Goal: Task Accomplishment & Management: Manage account settings

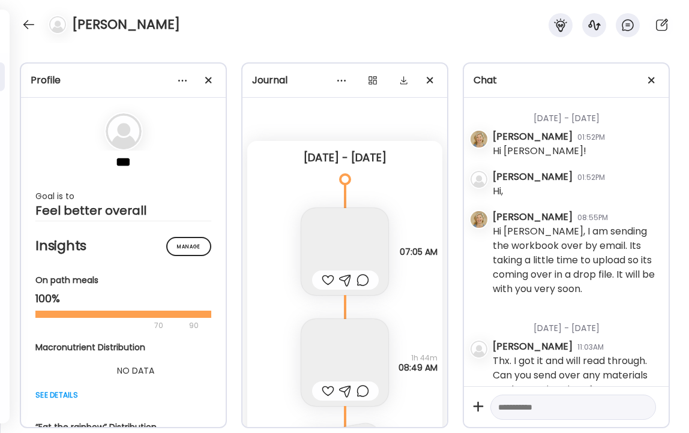
scroll to position [4382, 0]
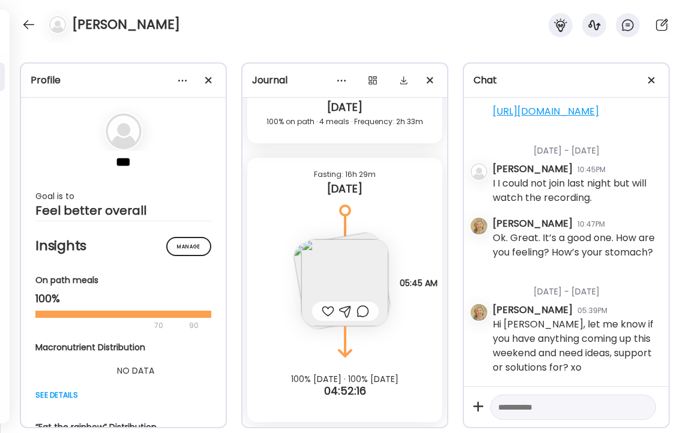
click at [332, 284] on img at bounding box center [344, 283] width 87 height 87
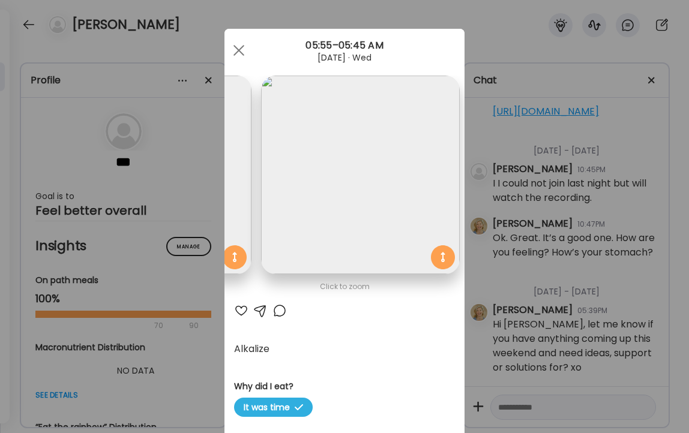
scroll to position [0, 0]
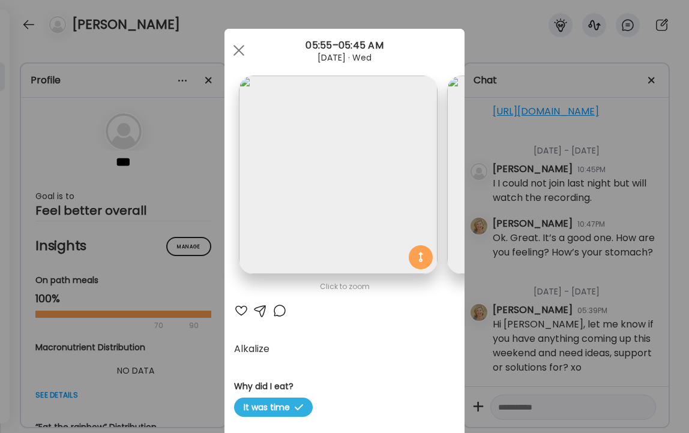
click at [241, 310] on div at bounding box center [241, 311] width 14 height 14
click at [241, 51] on div at bounding box center [239, 50] width 24 height 24
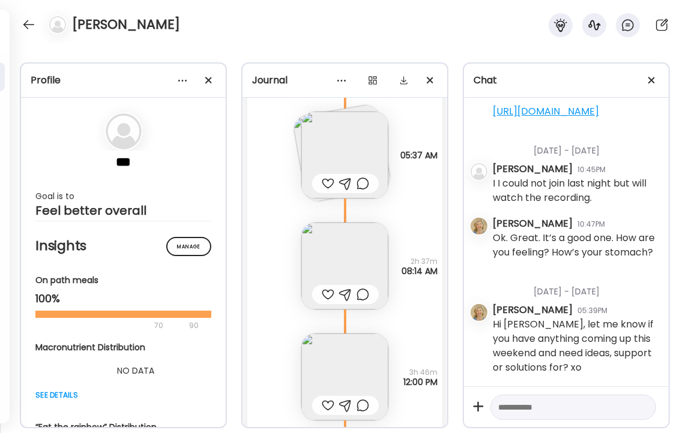
scroll to position [13998, 0]
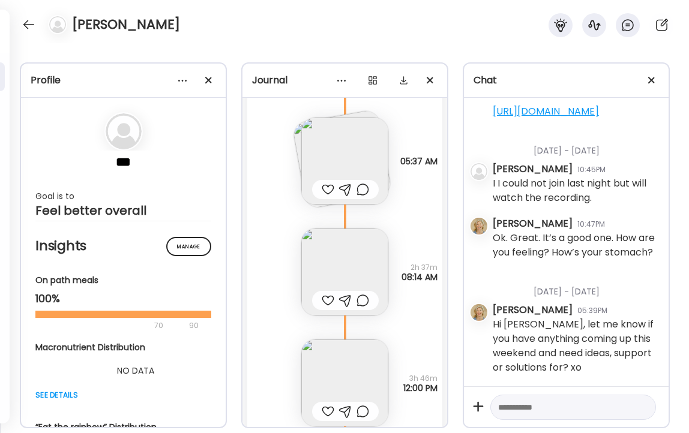
click at [349, 265] on img at bounding box center [344, 272] width 87 height 87
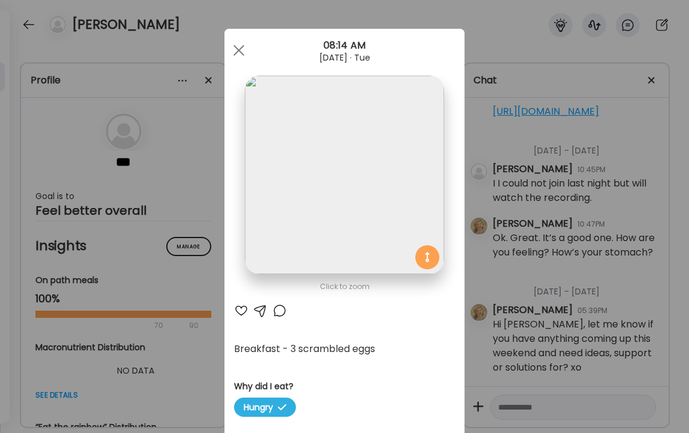
click at [241, 312] on div at bounding box center [241, 311] width 14 height 14
click at [278, 313] on div at bounding box center [280, 311] width 14 height 14
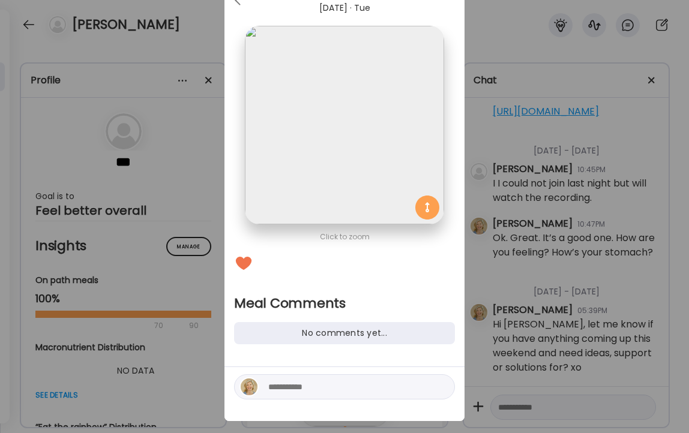
scroll to position [67, 0]
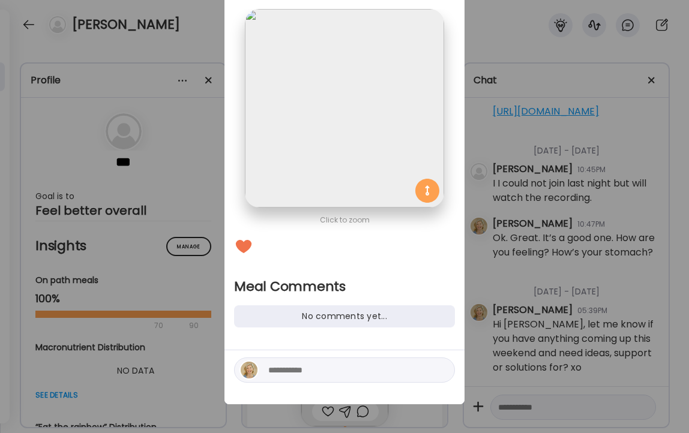
click at [318, 370] on textarea at bounding box center [349, 370] width 162 height 14
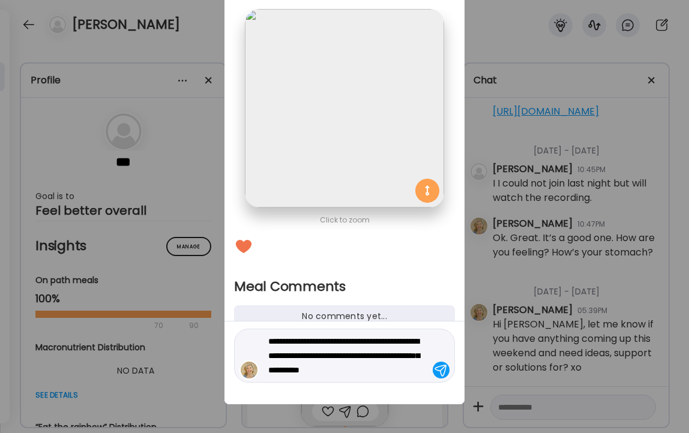
type textarea "**********"
click at [441, 370] on div at bounding box center [441, 370] width 17 height 17
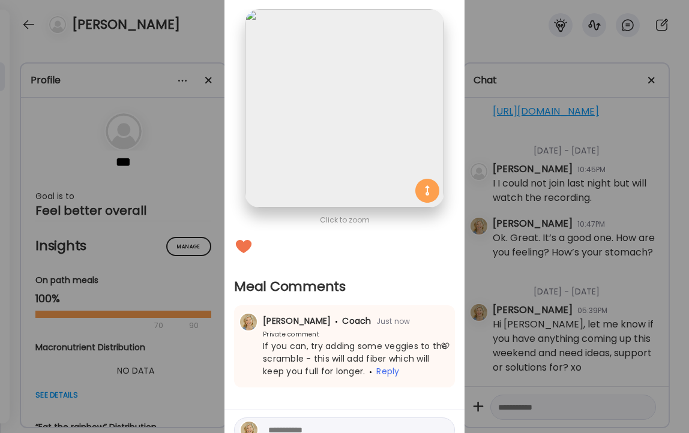
click at [184, 31] on div "Ate Coach Dashboard Wahoo! It’s official Take a moment to set up your Coach Pro…" at bounding box center [344, 216] width 689 height 433
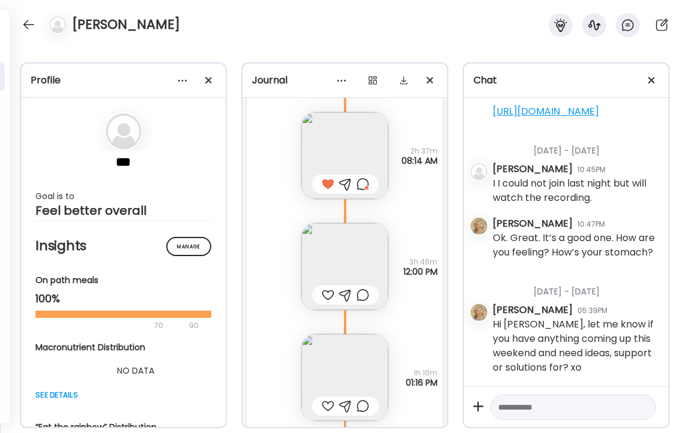
scroll to position [14127, 0]
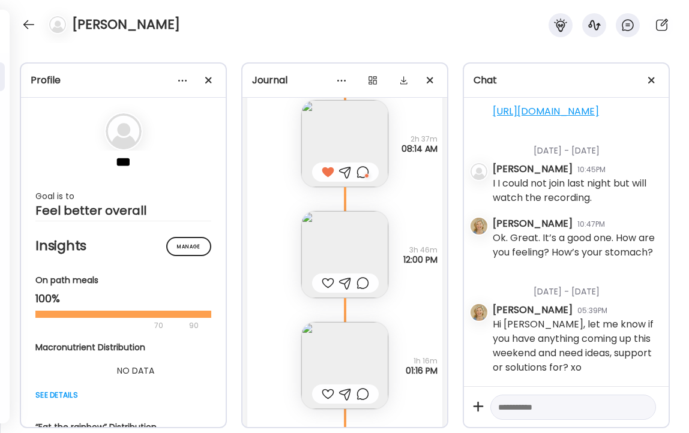
click at [348, 240] on img at bounding box center [344, 254] width 87 height 87
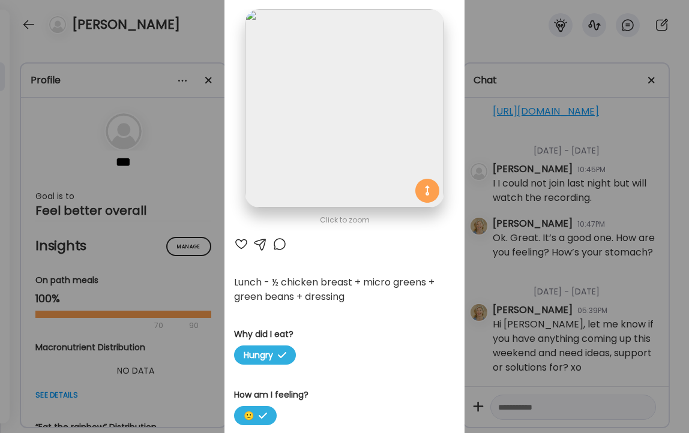
click at [240, 244] on div at bounding box center [241, 244] width 14 height 14
click at [205, 39] on div "Ate Coach Dashboard Wahoo! It’s official Take a moment to set up your Coach Pro…" at bounding box center [344, 216] width 689 height 433
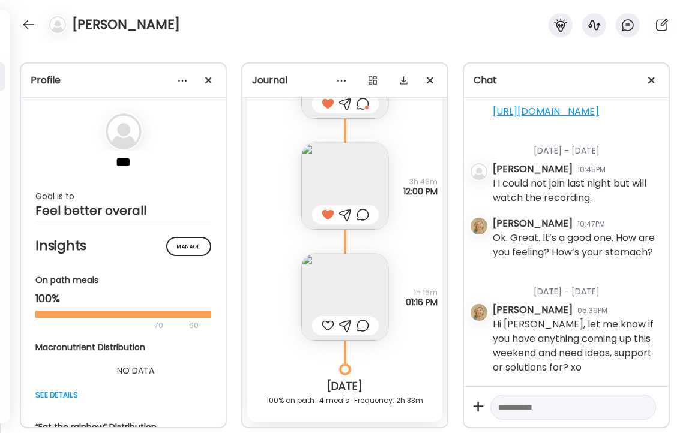
scroll to position [14201, 0]
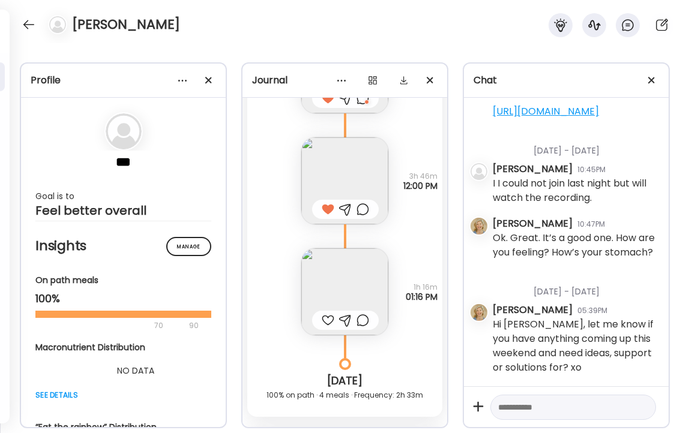
click at [341, 273] on img at bounding box center [344, 292] width 87 height 87
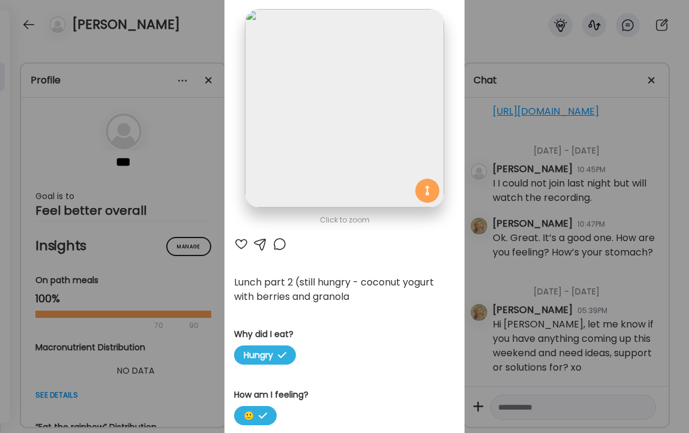
click at [202, 43] on div "Ate Coach Dashboard Wahoo! It’s official Take a moment to set up your Coach Pro…" at bounding box center [344, 216] width 689 height 433
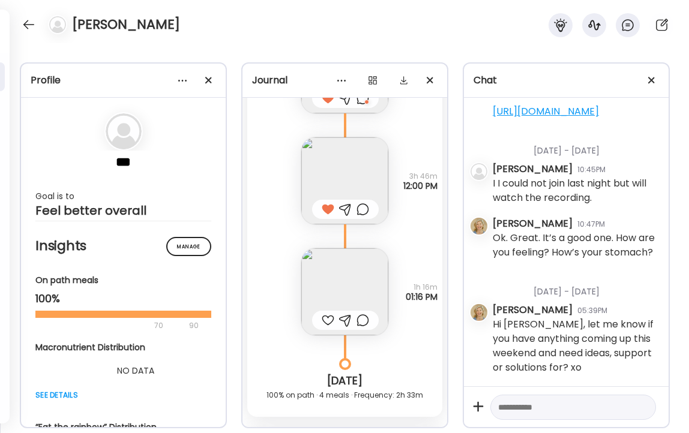
click at [344, 176] on img at bounding box center [344, 180] width 87 height 87
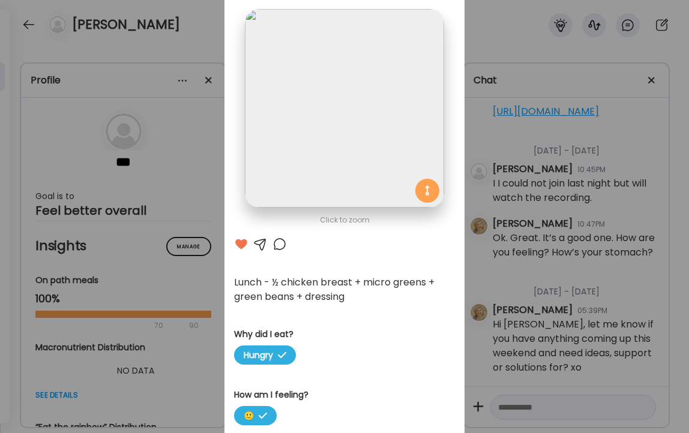
click at [277, 243] on div at bounding box center [280, 244] width 14 height 14
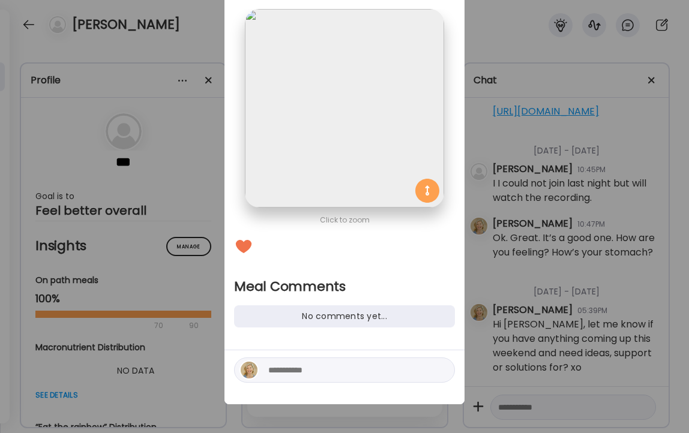
click at [322, 376] on textarea at bounding box center [349, 370] width 162 height 14
type textarea "**********"
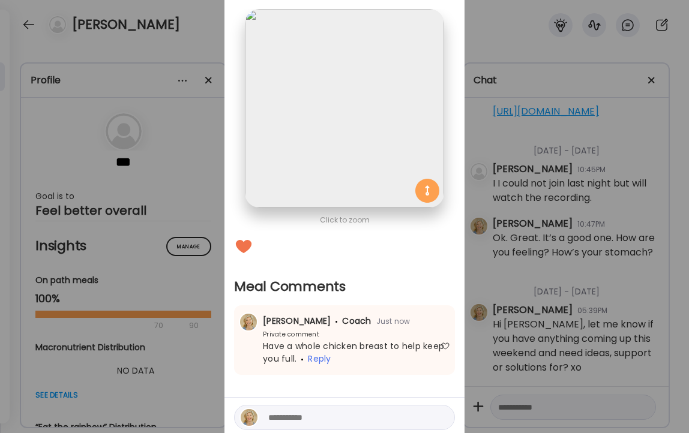
click at [198, 39] on div "Ate Coach Dashboard Wahoo! It’s official Take a moment to set up your Coach Pro…" at bounding box center [344, 216] width 689 height 433
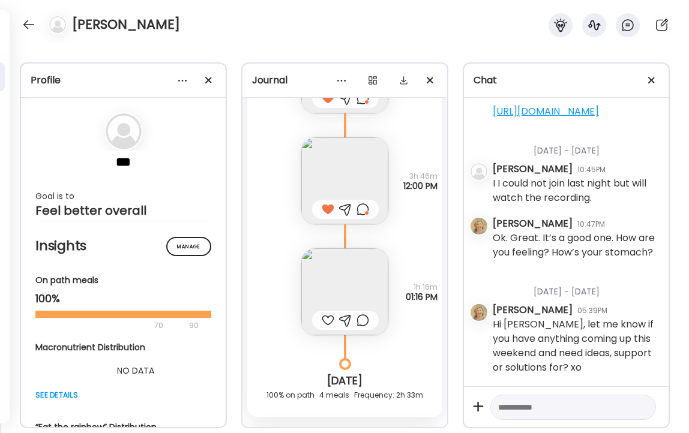
click at [328, 318] on div at bounding box center [328, 320] width 13 height 14
click at [363, 322] on div at bounding box center [363, 320] width 13 height 14
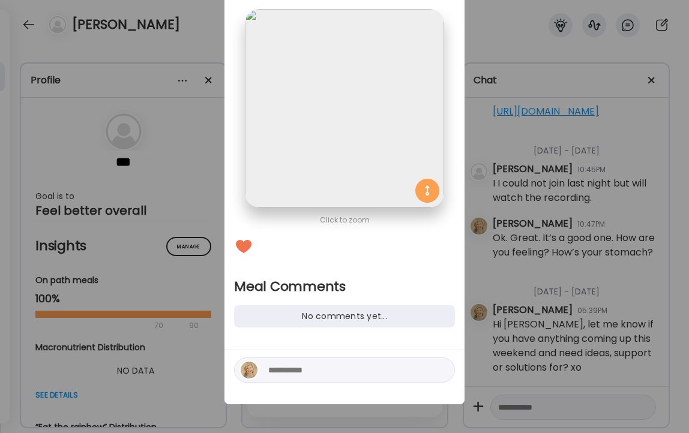
click at [349, 367] on textarea at bounding box center [349, 370] width 162 height 14
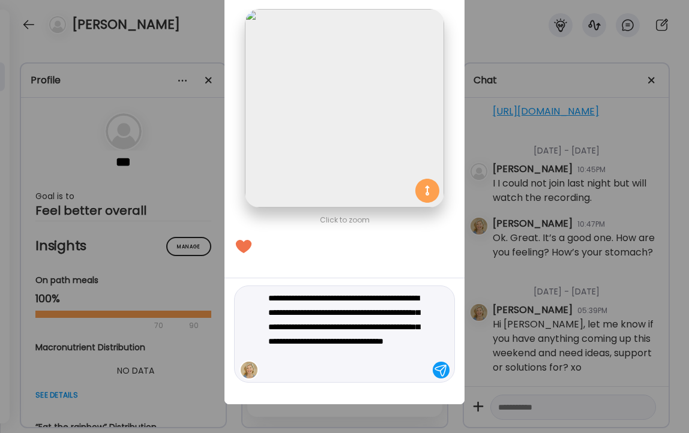
type textarea "**********"
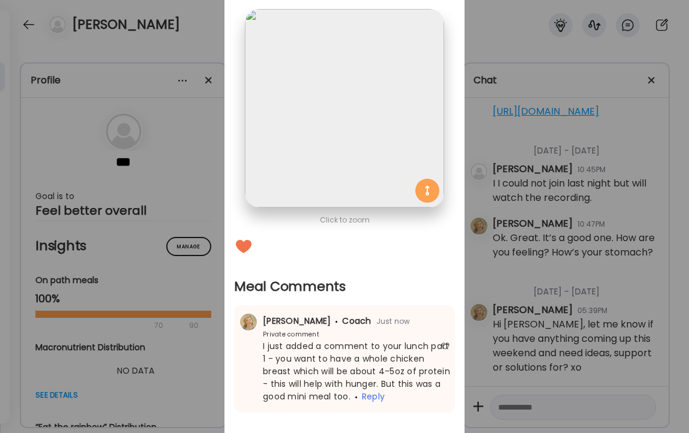
click at [186, 50] on div "Ate Coach Dashboard Wahoo! It’s official Take a moment to set up your Coach Pro…" at bounding box center [344, 216] width 689 height 433
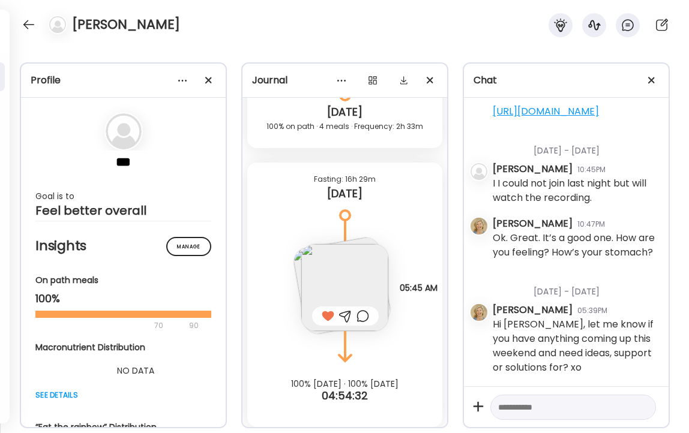
scroll to position [14475, 0]
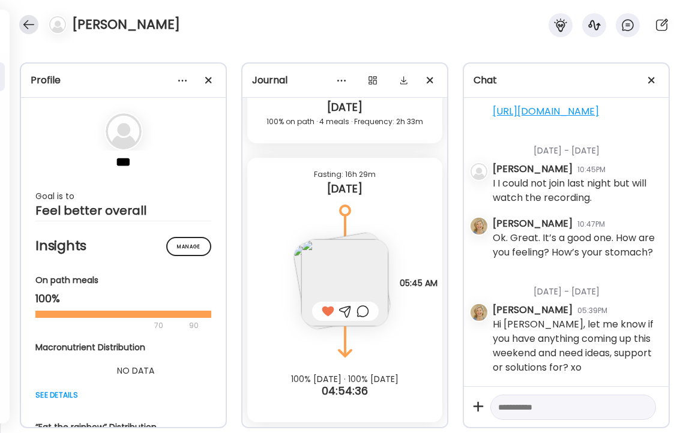
click at [25, 18] on div at bounding box center [28, 24] width 19 height 19
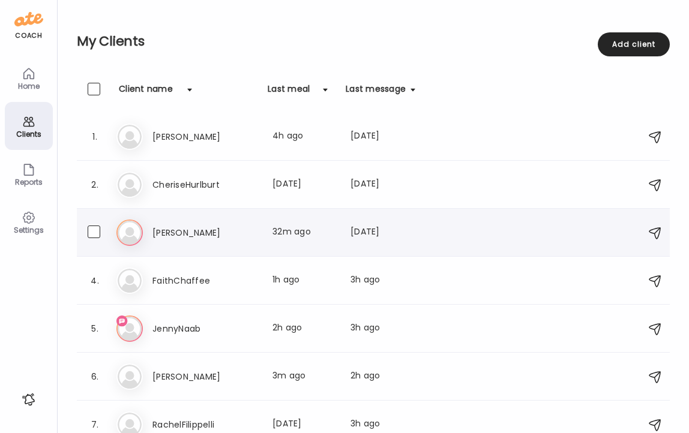
click at [170, 226] on h3 "[PERSON_NAME]" at bounding box center [205, 233] width 106 height 14
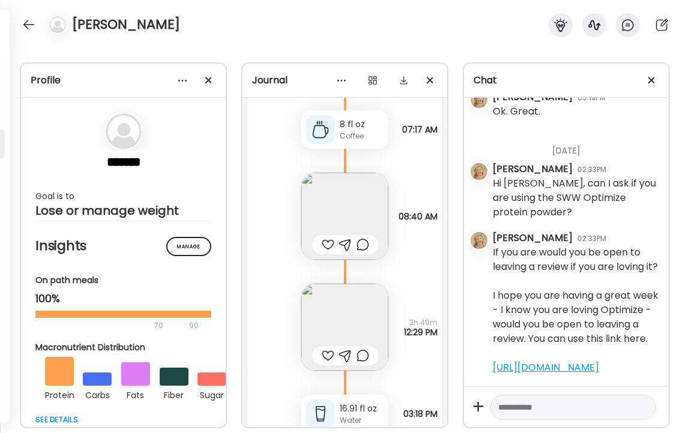
scroll to position [1842, 0]
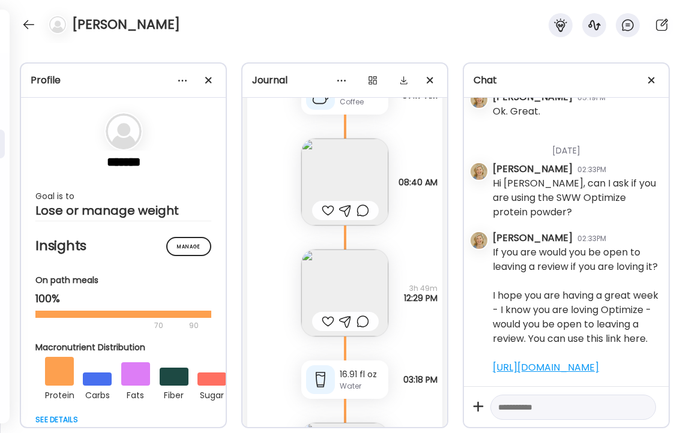
click at [355, 182] on img at bounding box center [344, 182] width 87 height 87
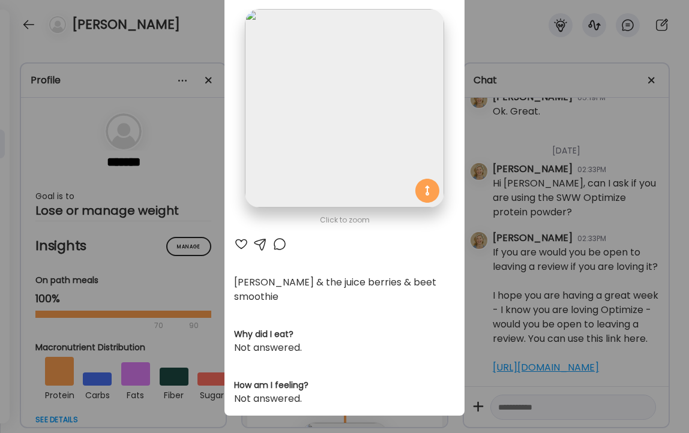
click at [243, 244] on div at bounding box center [241, 244] width 14 height 14
click at [281, 244] on div at bounding box center [280, 244] width 14 height 14
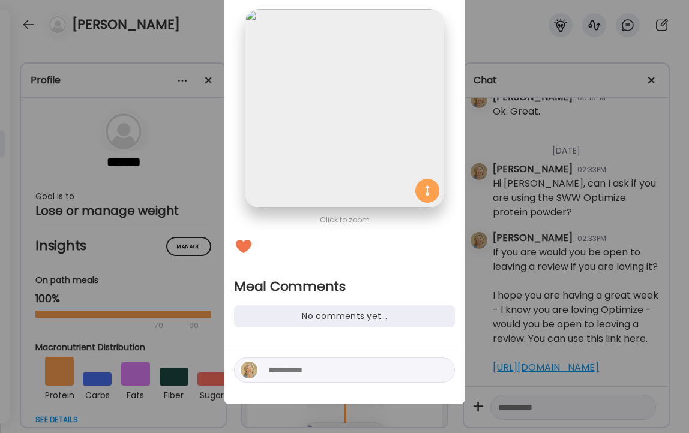
click at [343, 374] on textarea at bounding box center [349, 370] width 162 height 14
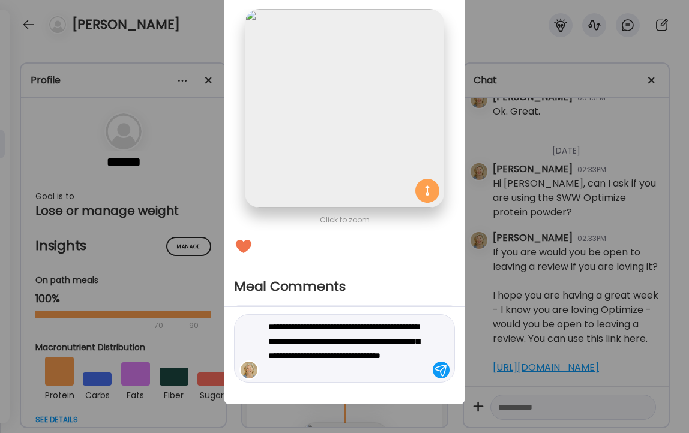
drag, startPoint x: 271, startPoint y: 370, endPoint x: 411, endPoint y: 367, distance: 140.5
click at [411, 367] on textarea "**********" at bounding box center [349, 349] width 162 height 58
paste textarea "**********"
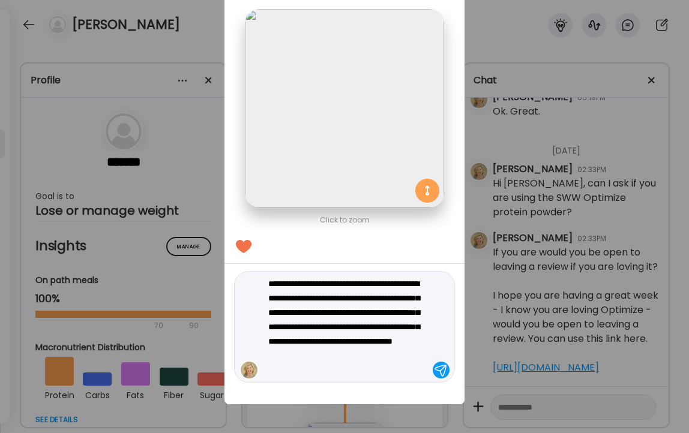
drag, startPoint x: 353, startPoint y: 313, endPoint x: 295, endPoint y: 326, distance: 59.1
click at [295, 326] on textarea "**********" at bounding box center [349, 327] width 162 height 101
click at [319, 340] on textarea "**********" at bounding box center [349, 327] width 162 height 101
click at [351, 374] on textarea "**********" at bounding box center [349, 327] width 162 height 101
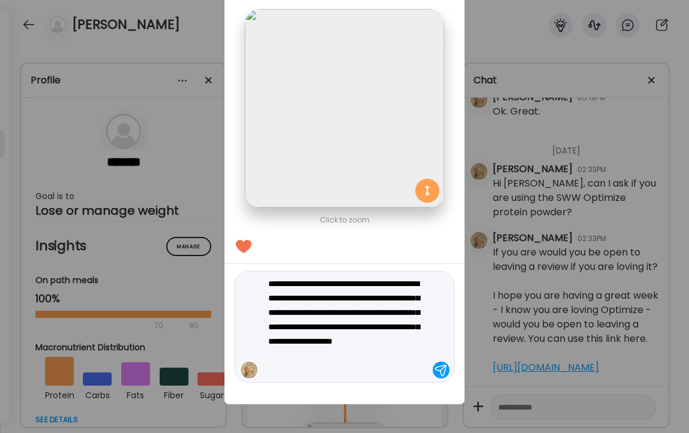
type textarea "**********"
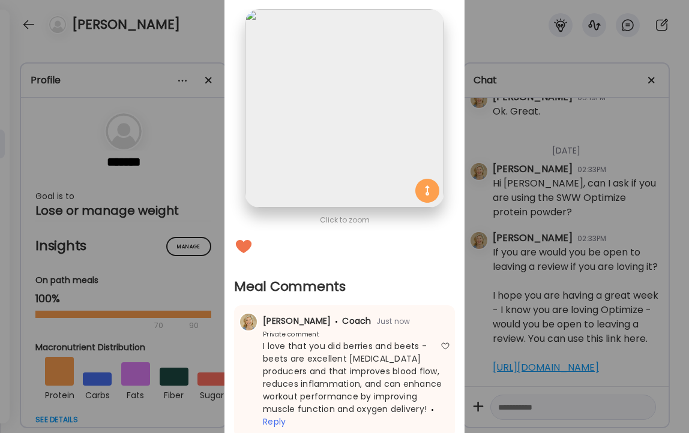
click at [177, 40] on div "Ate Coach Dashboard Wahoo! It’s official Take a moment to set up your Coach Pro…" at bounding box center [344, 216] width 689 height 433
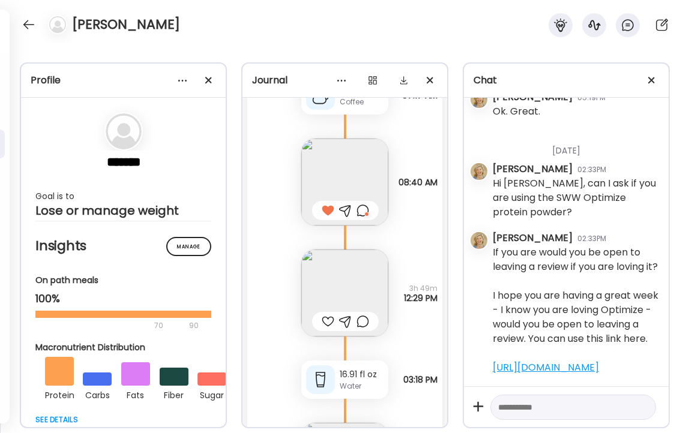
click at [339, 287] on img at bounding box center [344, 293] width 87 height 87
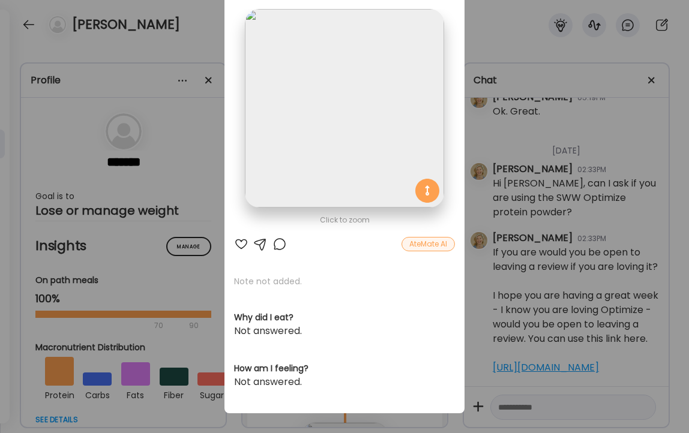
click at [242, 244] on div at bounding box center [241, 244] width 14 height 14
click at [211, 39] on div "Ate Coach Dashboard Wahoo! It’s official Take a moment to set up your Coach Pro…" at bounding box center [344, 216] width 689 height 433
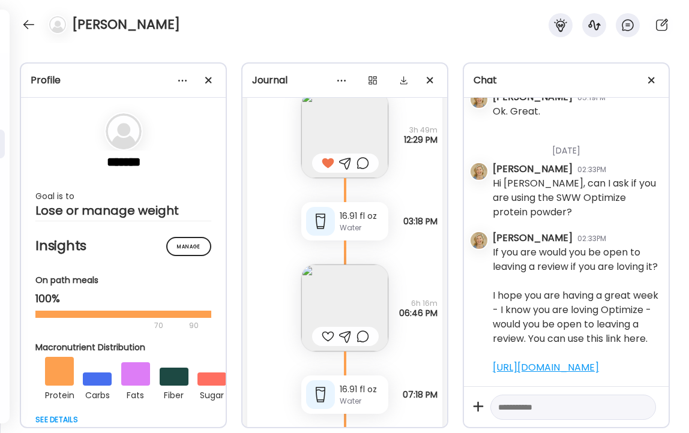
scroll to position [2008, 0]
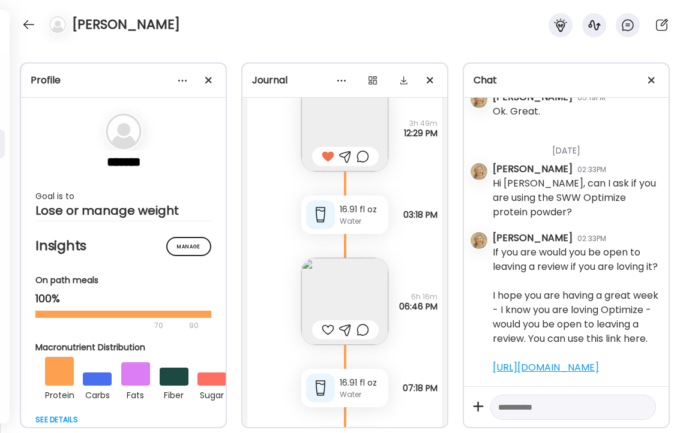
click at [331, 288] on img at bounding box center [344, 301] width 87 height 87
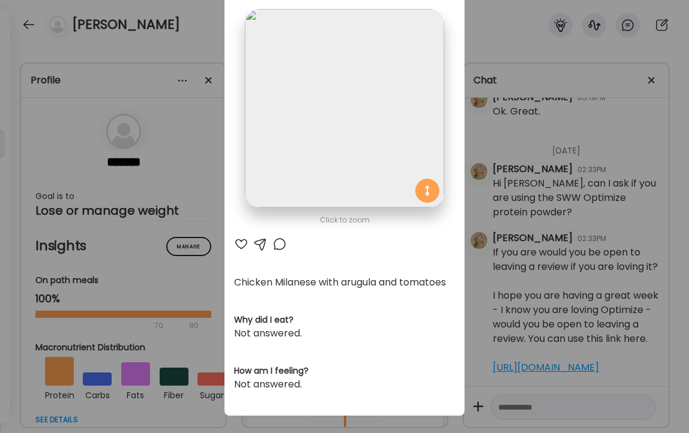
click at [241, 241] on div at bounding box center [241, 244] width 14 height 14
click at [195, 36] on div "Ate Coach Dashboard Wahoo! It’s official Take a moment to set up your Coach Pro…" at bounding box center [344, 216] width 689 height 433
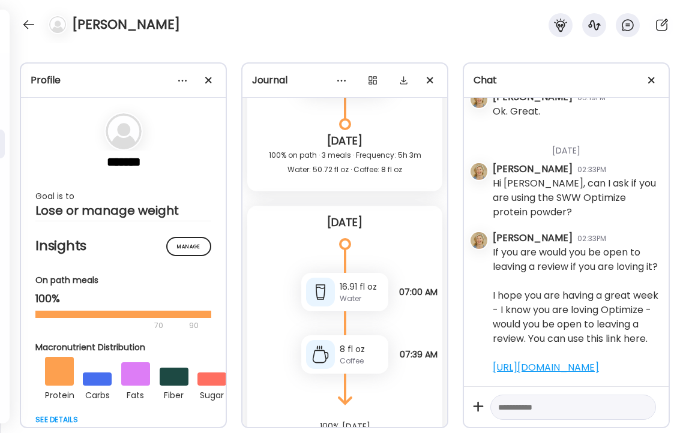
scroll to position [2367, 0]
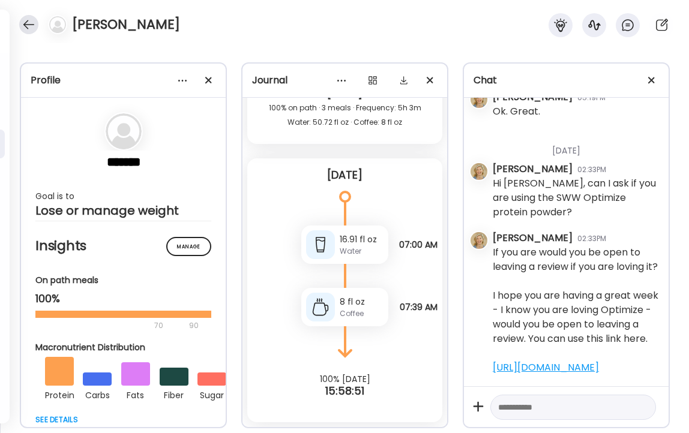
click at [23, 26] on div at bounding box center [28, 24] width 19 height 19
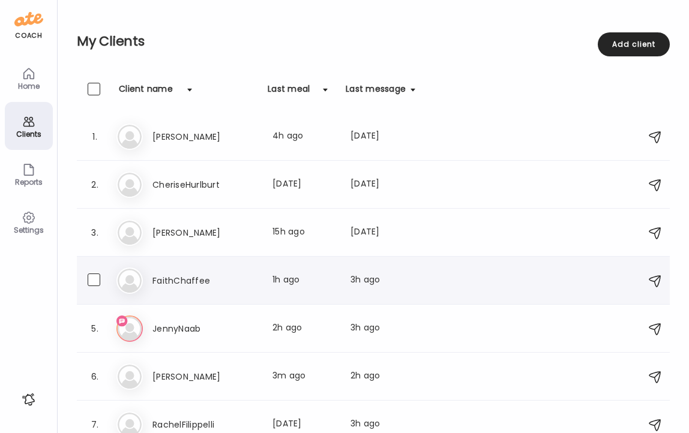
click at [184, 279] on h3 "FaithChaffee" at bounding box center [205, 281] width 106 height 14
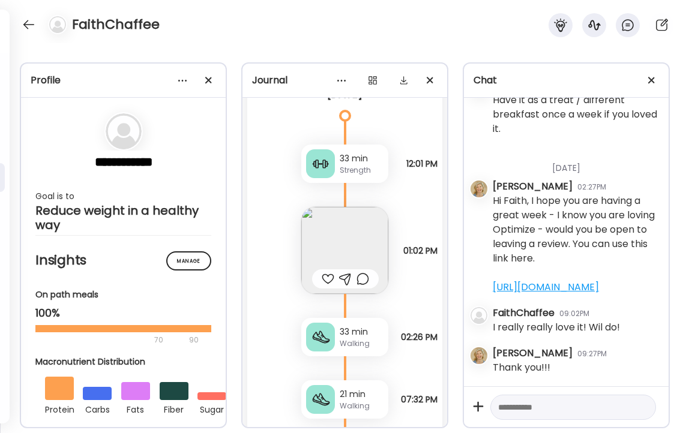
scroll to position [10582, 0]
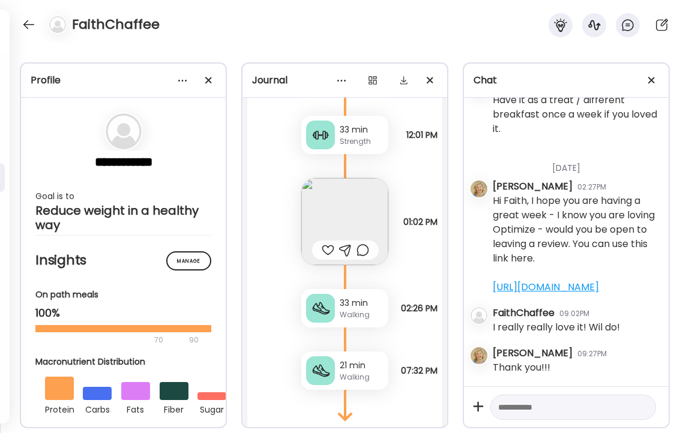
click at [330, 243] on div at bounding box center [328, 250] width 13 height 14
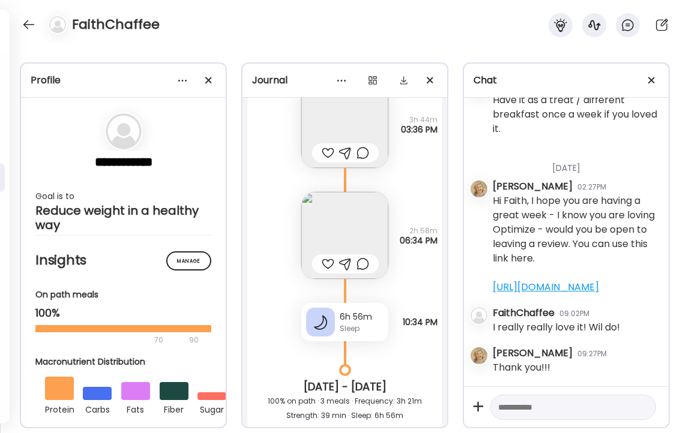
scroll to position [10157, 0]
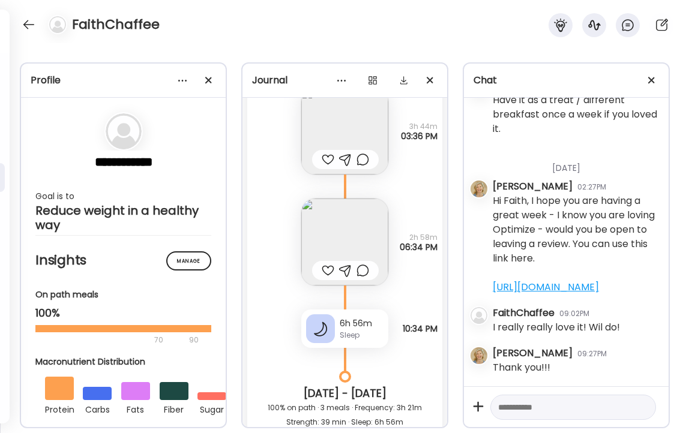
click at [348, 207] on img at bounding box center [344, 242] width 87 height 87
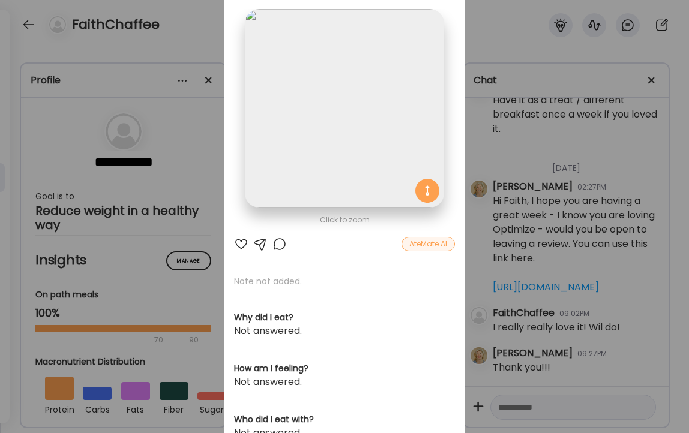
click at [241, 241] on div at bounding box center [241, 244] width 14 height 14
click at [185, 60] on div "Ate Coach Dashboard Wahoo! It’s official Take a moment to set up your Coach Pro…" at bounding box center [344, 216] width 689 height 433
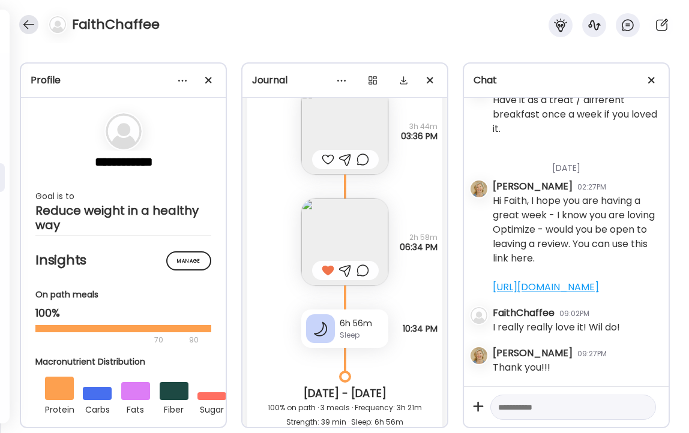
click at [24, 23] on div at bounding box center [28, 24] width 19 height 19
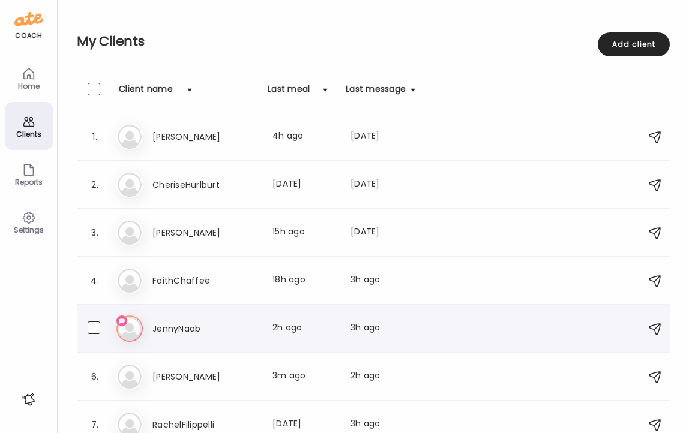
click at [172, 326] on h3 "JennyNaab" at bounding box center [205, 329] width 106 height 14
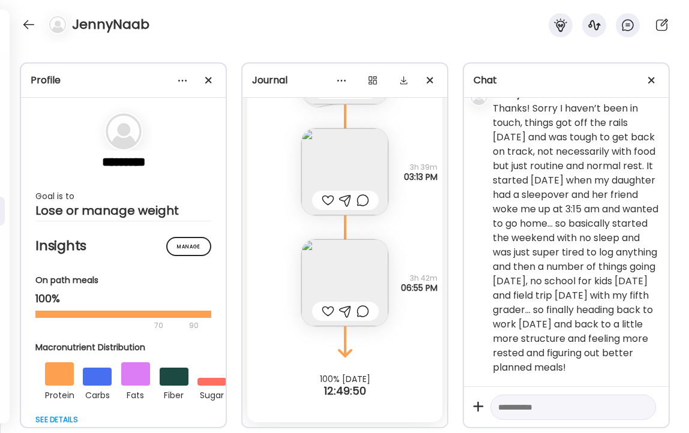
scroll to position [8524, 0]
click at [560, 396] on div at bounding box center [573, 408] width 166 height 26
click at [566, 406] on textarea at bounding box center [562, 407] width 128 height 14
type textarea "*"
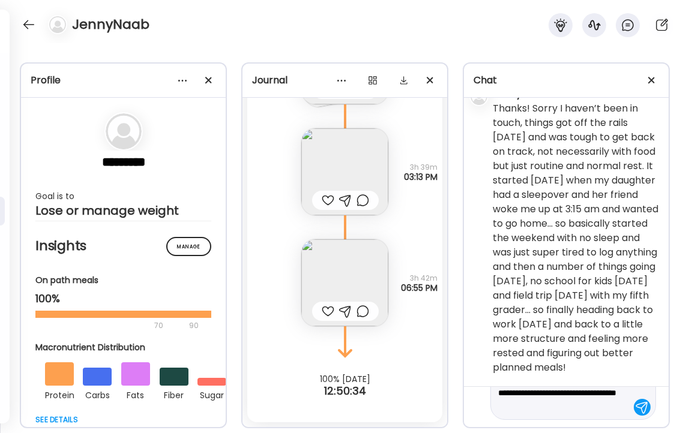
type textarea "**********"
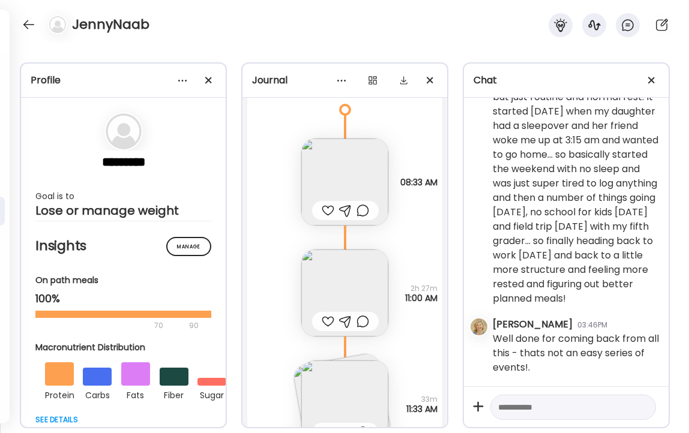
scroll to position [14192, 0]
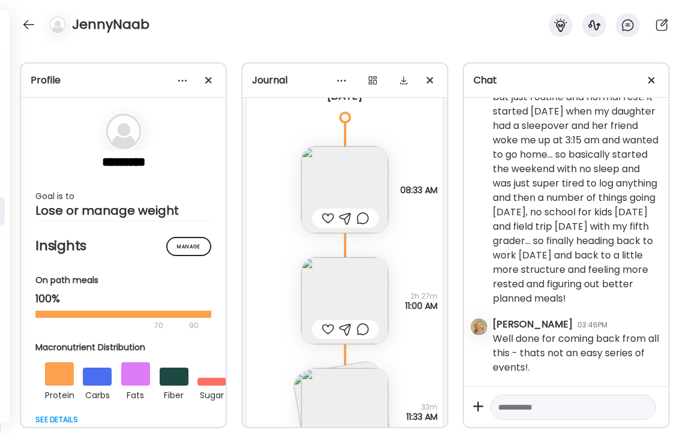
click at [329, 220] on div at bounding box center [328, 218] width 13 height 14
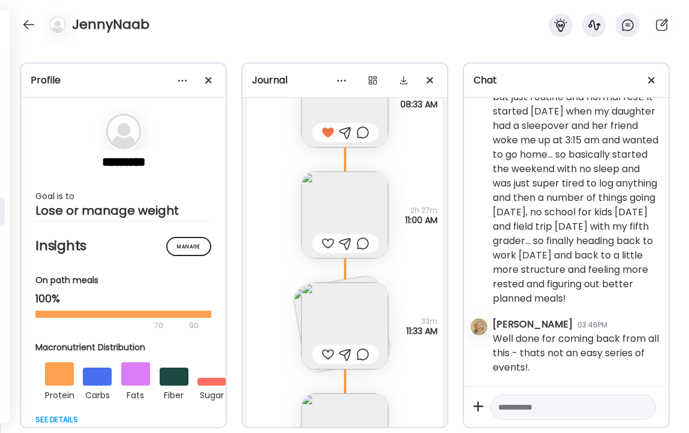
scroll to position [14286, 0]
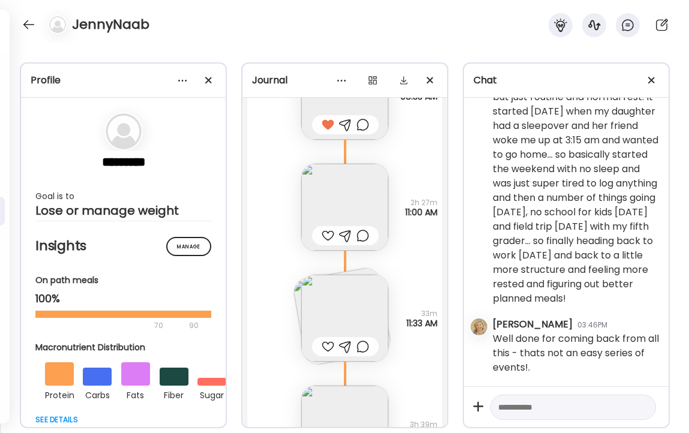
click at [327, 235] on div at bounding box center [328, 236] width 13 height 14
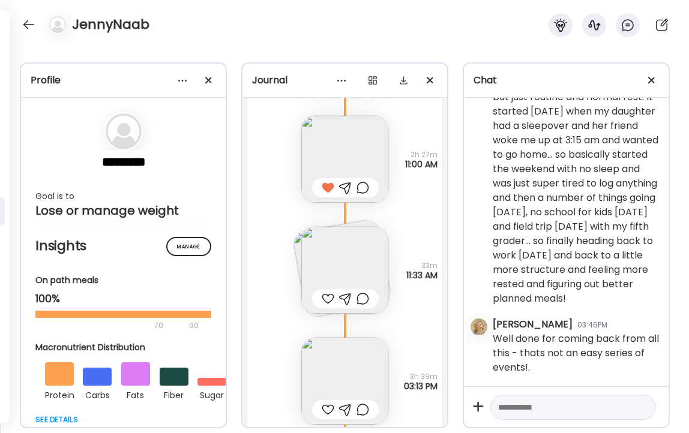
scroll to position [14333, 0]
click at [369, 259] on img at bounding box center [344, 271] width 87 height 87
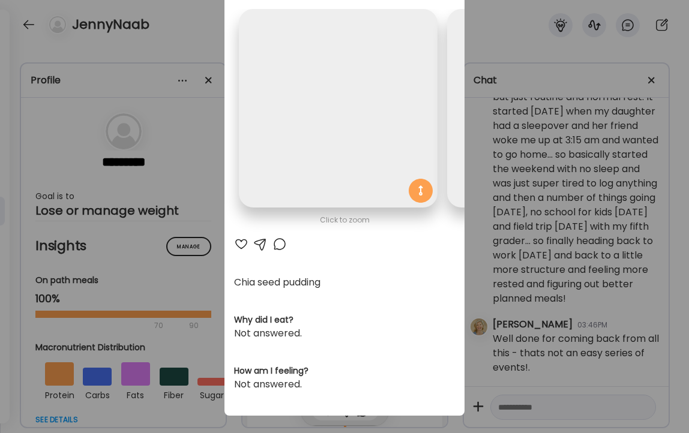
scroll to position [0, 196]
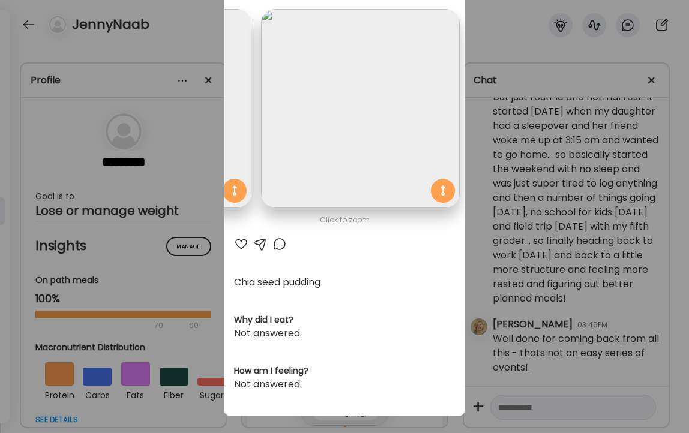
click at [240, 243] on div at bounding box center [241, 244] width 14 height 14
click at [204, 21] on div "Ate Coach Dashboard Wahoo! It’s official Take a moment to set up your Coach Pro…" at bounding box center [344, 216] width 689 height 433
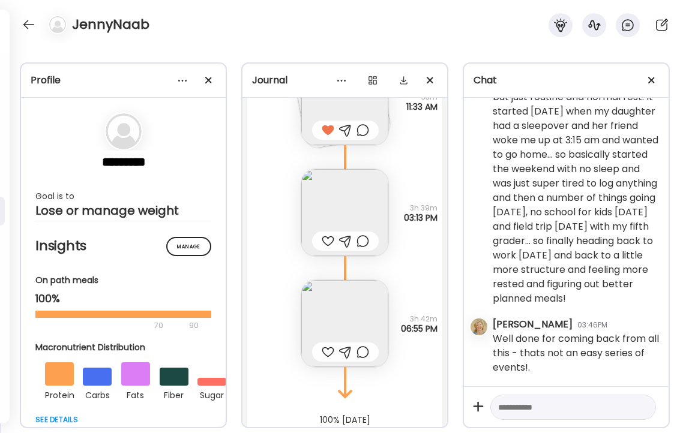
scroll to position [14515, 0]
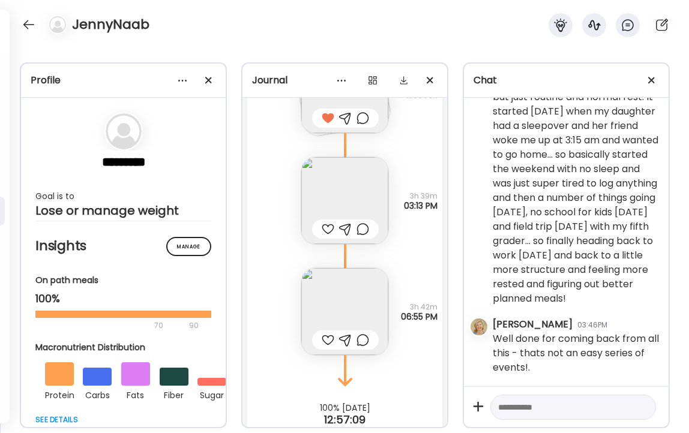
click at [327, 231] on div at bounding box center [328, 229] width 13 height 14
click at [327, 343] on div at bounding box center [328, 340] width 13 height 14
click at [340, 291] on img at bounding box center [344, 311] width 87 height 87
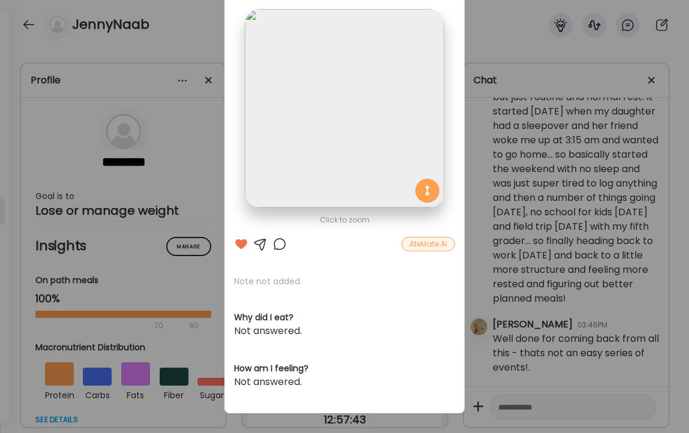
click at [190, 22] on div "Ate Coach Dashboard Wahoo! It’s official Take a moment to set up your Coach Pro…" at bounding box center [344, 216] width 689 height 433
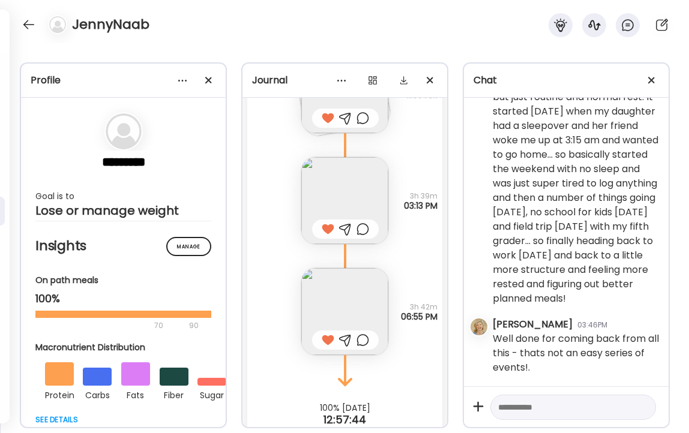
scroll to position [14544, 0]
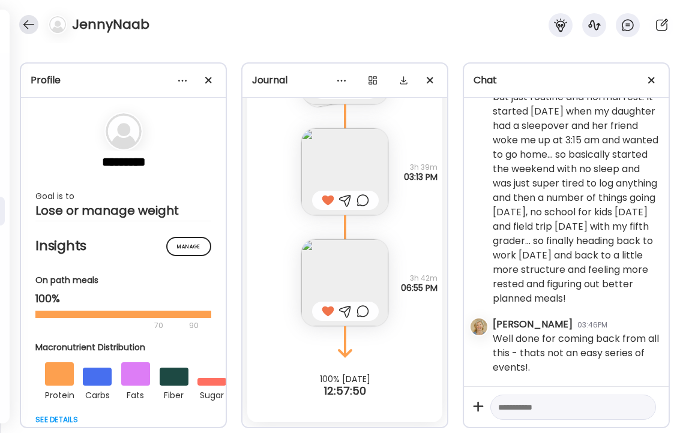
click at [25, 23] on div at bounding box center [28, 24] width 19 height 19
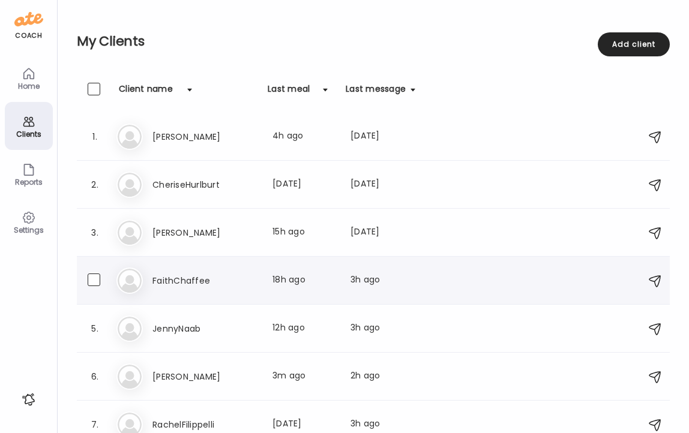
scroll to position [62, 0]
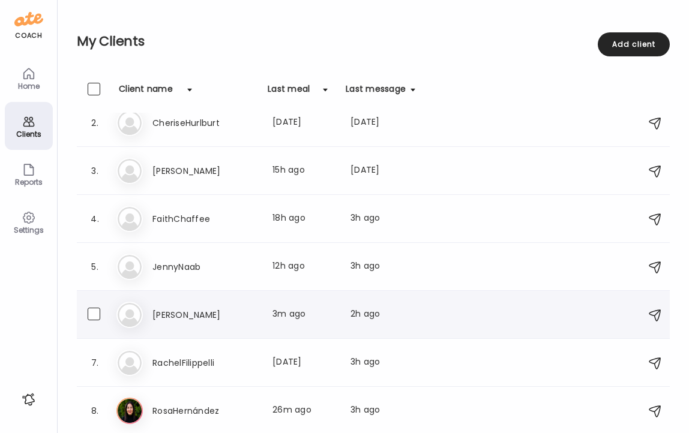
click at [190, 315] on h3 "[PERSON_NAME]" at bounding box center [205, 315] width 106 height 14
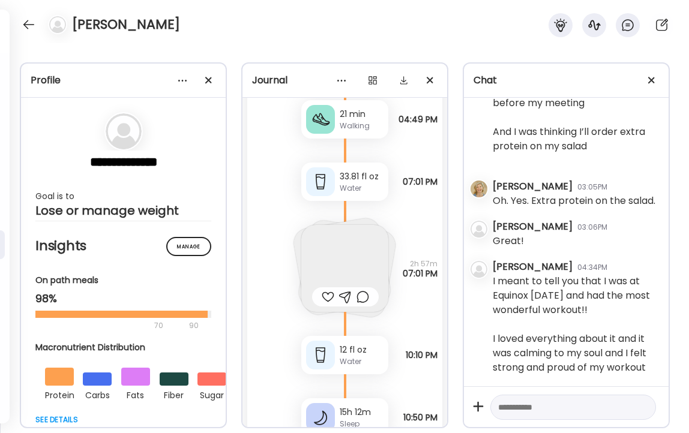
scroll to position [38969, 0]
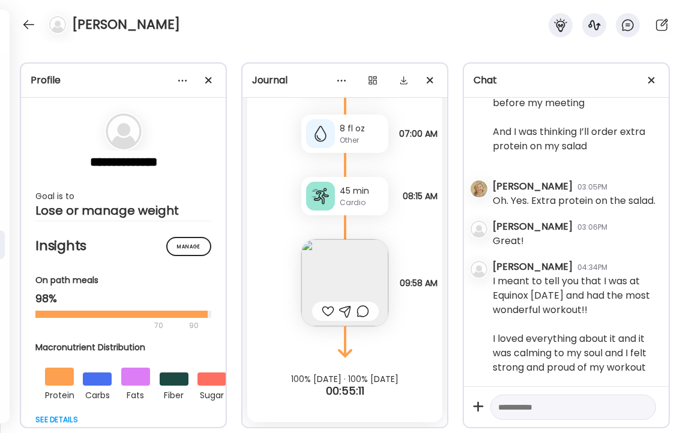
click at [569, 402] on textarea at bounding box center [562, 407] width 128 height 14
type textarea "**********"
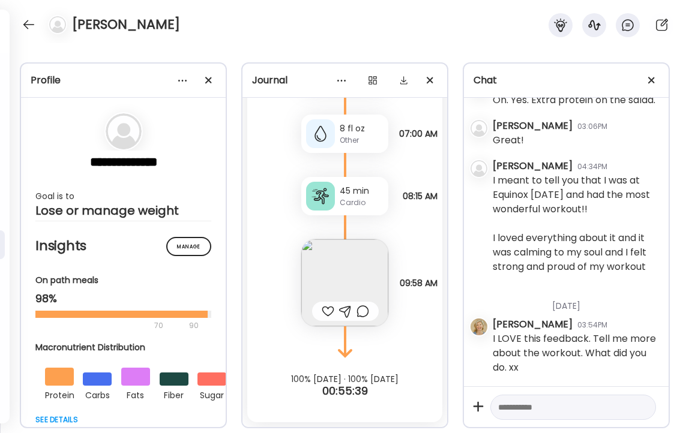
scroll to position [41335, 0]
click at [385, 279] on img at bounding box center [344, 283] width 87 height 87
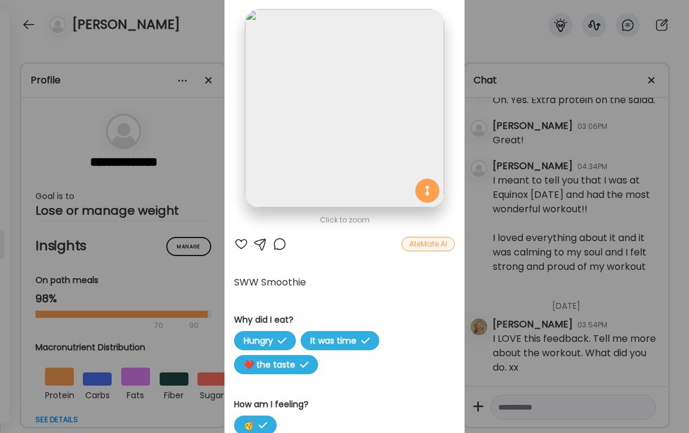
click at [242, 244] on div at bounding box center [241, 244] width 14 height 14
click at [204, 46] on div "Ate Coach Dashboard Wahoo! It’s official Take a moment to set up your Coach Pro…" at bounding box center [344, 216] width 689 height 433
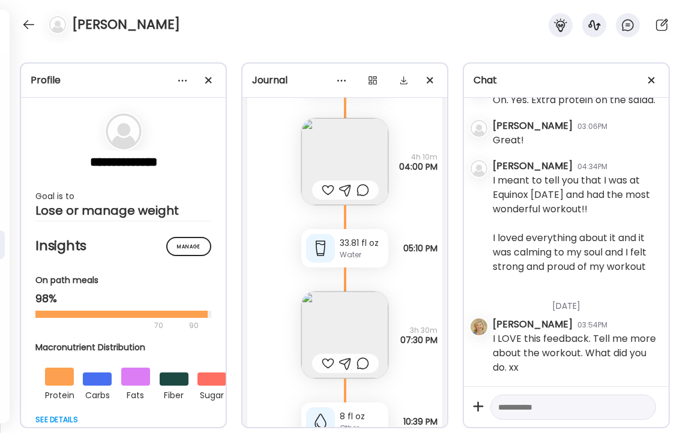
scroll to position [38307, 0]
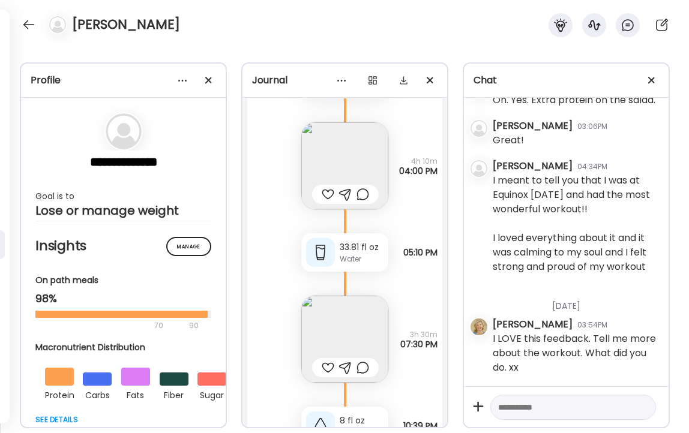
click at [325, 144] on img at bounding box center [344, 165] width 87 height 87
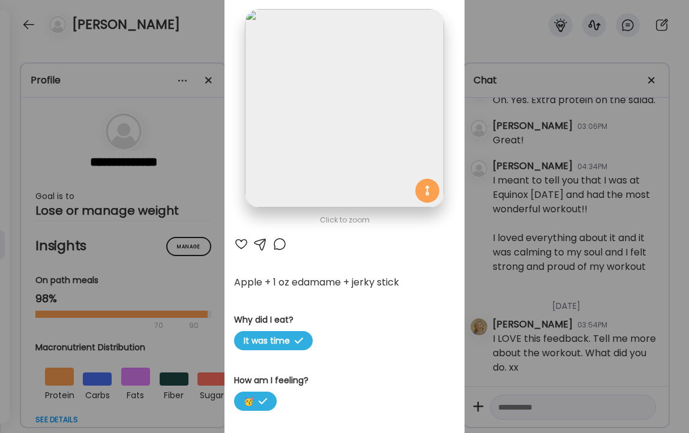
click at [241, 241] on div at bounding box center [241, 244] width 14 height 14
click at [202, 29] on div "Ate Coach Dashboard Wahoo! It’s official Take a moment to set up your Coach Pro…" at bounding box center [344, 216] width 689 height 433
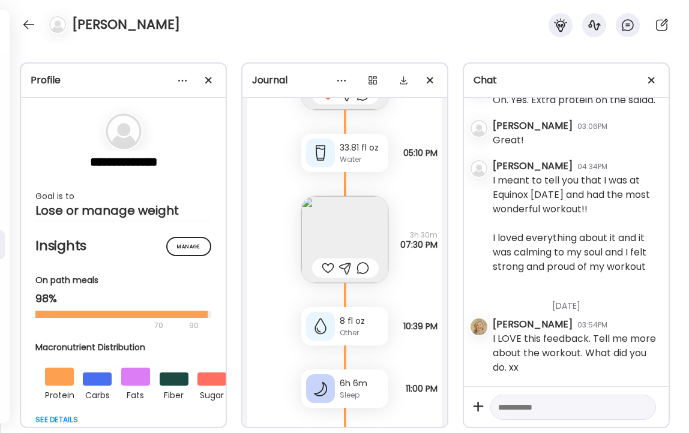
scroll to position [38415, 0]
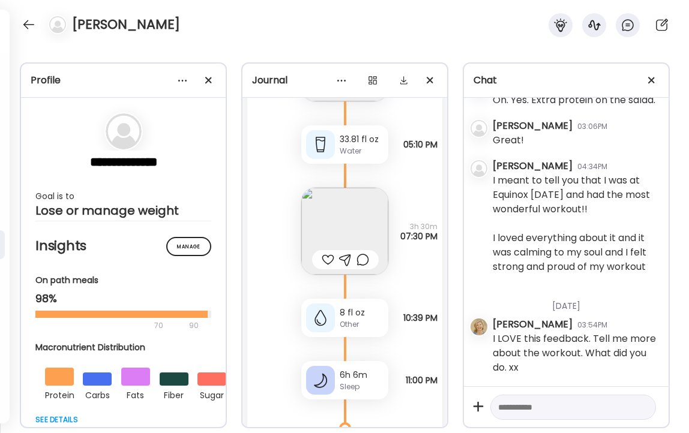
click at [352, 230] on img at bounding box center [344, 231] width 87 height 87
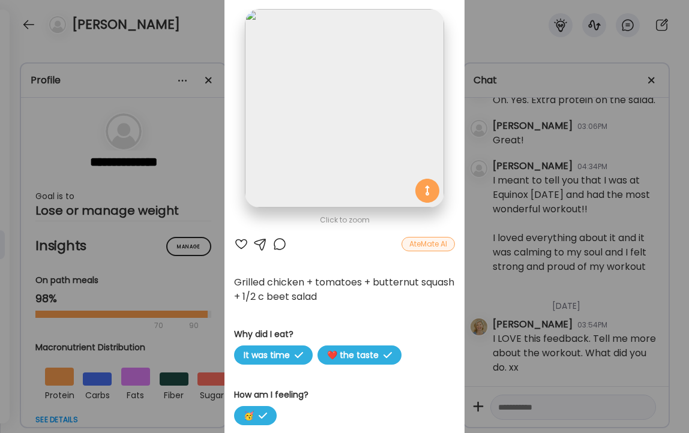
click at [238, 244] on div at bounding box center [241, 244] width 14 height 14
click at [282, 244] on div at bounding box center [280, 244] width 14 height 14
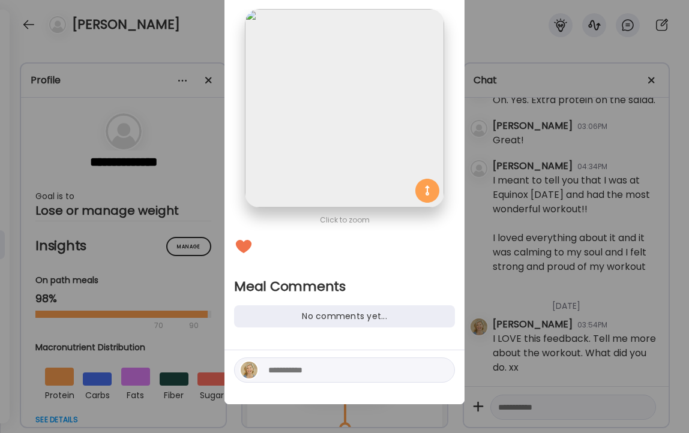
click at [288, 370] on textarea at bounding box center [349, 370] width 162 height 14
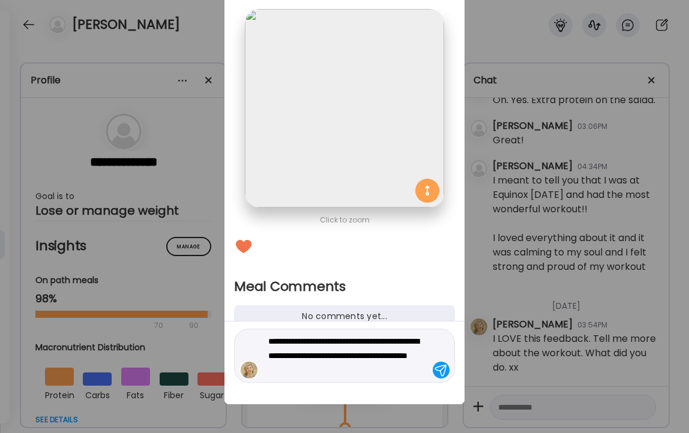
click at [412, 341] on textarea "**********" at bounding box center [349, 355] width 162 height 43
type textarea "**********"
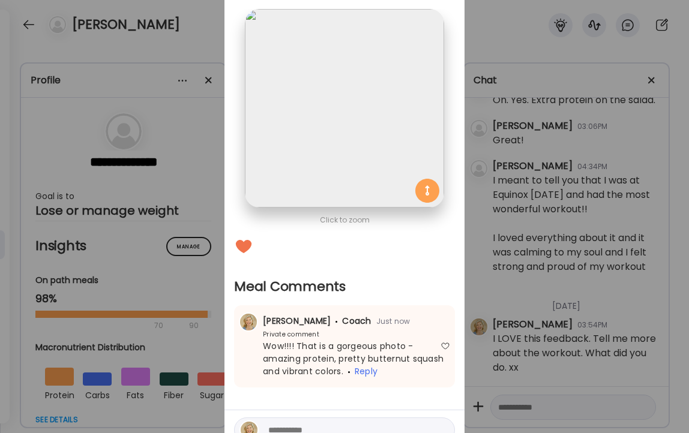
click at [193, 19] on div "Ate Coach Dashboard Wahoo! It’s official Take a moment to set up your Coach Pro…" at bounding box center [344, 216] width 689 height 433
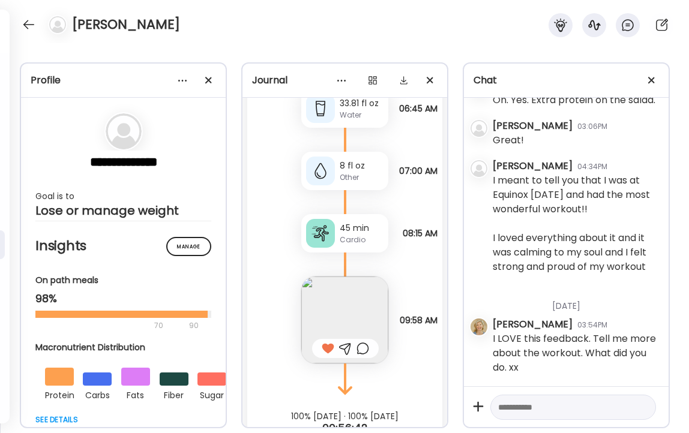
scroll to position [38969, 0]
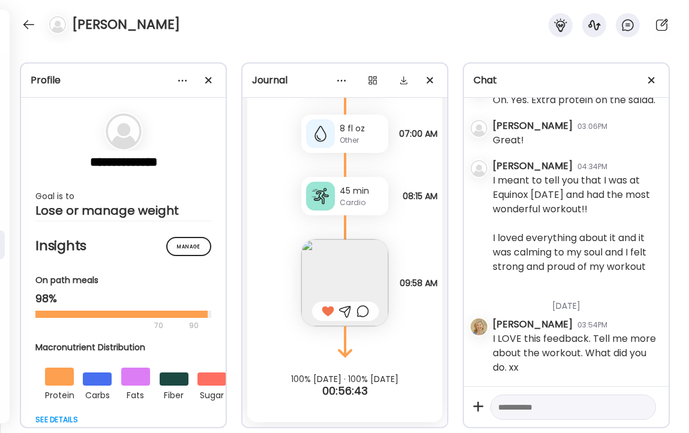
click at [352, 194] on div "45 min" at bounding box center [362, 191] width 44 height 13
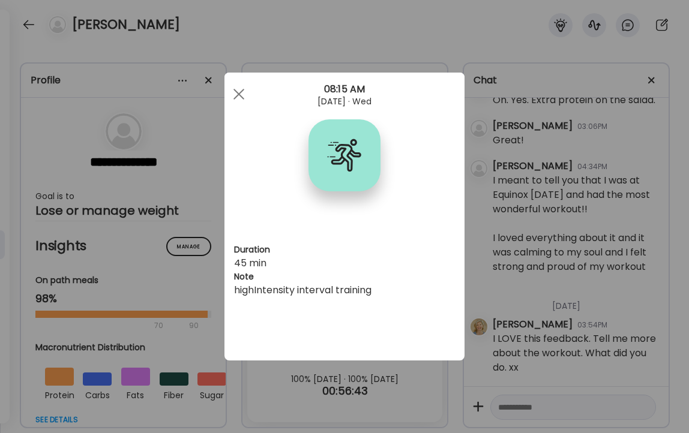
scroll to position [0, 0]
click at [239, 92] on div at bounding box center [239, 94] width 24 height 24
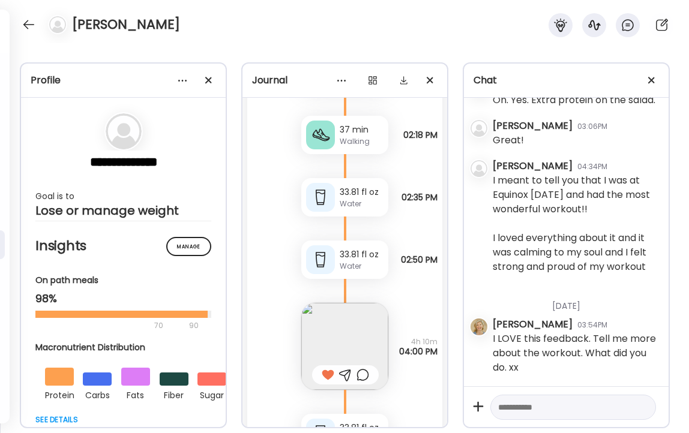
scroll to position [38120, 0]
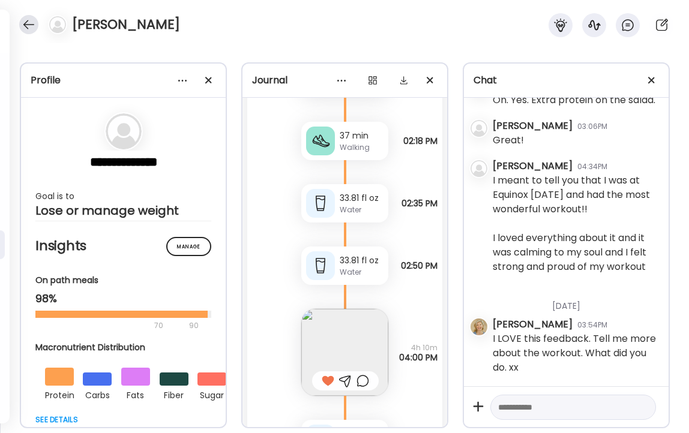
click at [28, 21] on div at bounding box center [28, 24] width 19 height 19
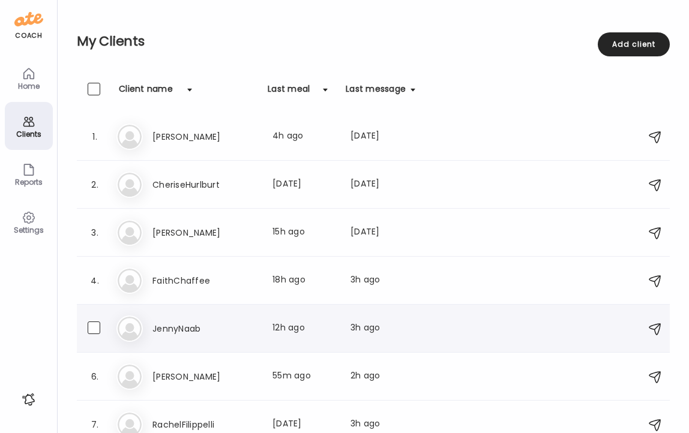
scroll to position [62, 0]
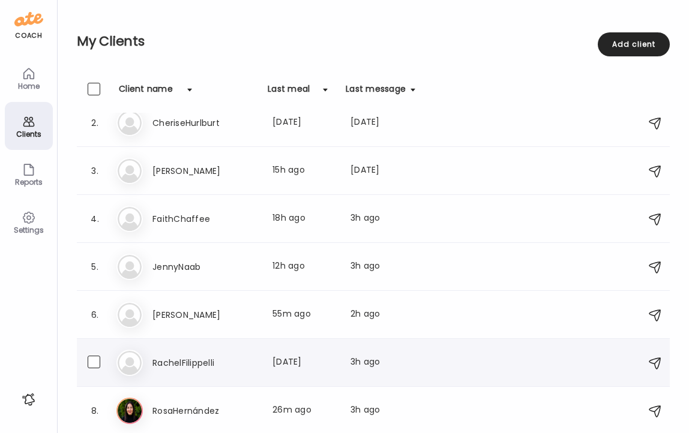
click at [187, 363] on h3 "RachelFilippelli" at bounding box center [205, 363] width 106 height 14
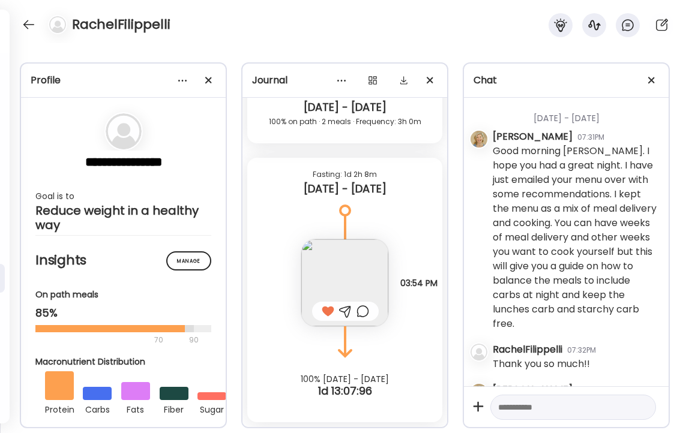
scroll to position [49244, 0]
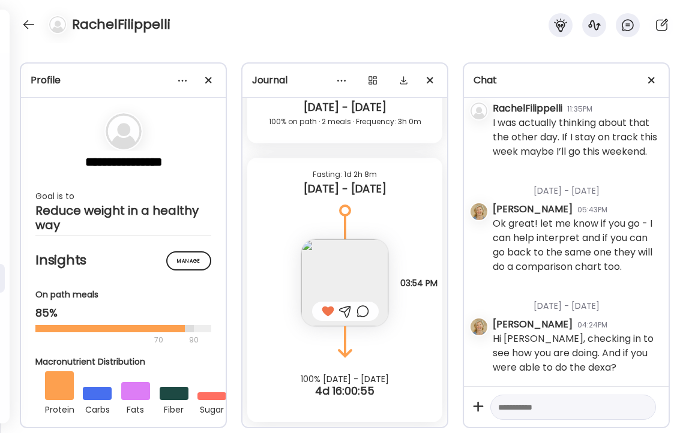
click at [529, 411] on textarea at bounding box center [562, 407] width 128 height 14
click at [28, 23] on div at bounding box center [28, 24] width 19 height 19
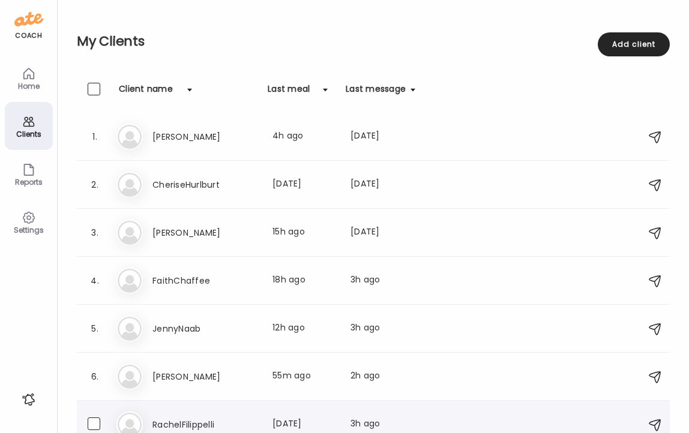
click at [192, 425] on h3 "RachelFilippelli" at bounding box center [205, 425] width 106 height 14
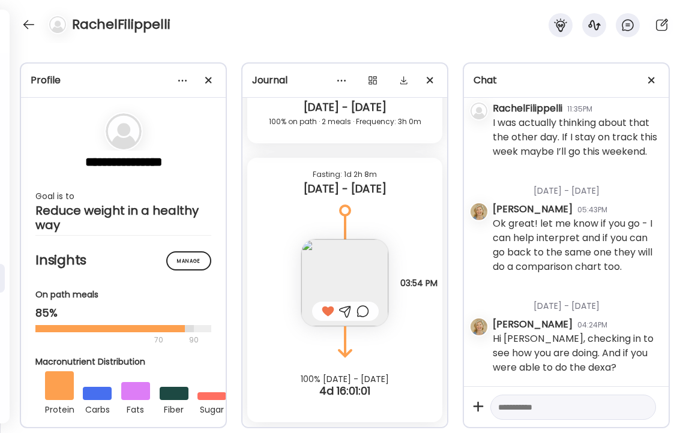
scroll to position [47602, 0]
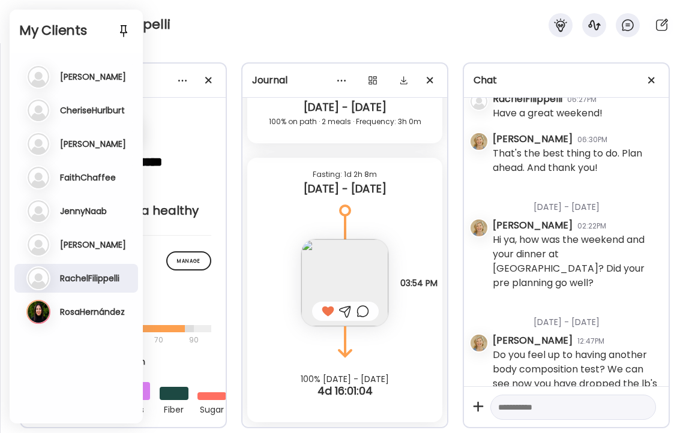
click at [85, 315] on h3 "RosaHernández" at bounding box center [92, 312] width 65 height 11
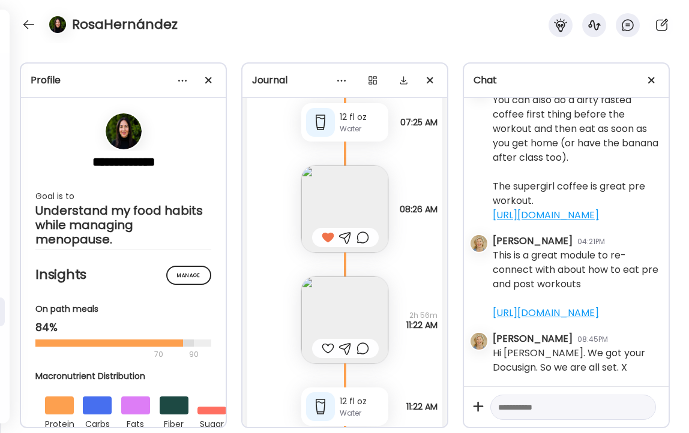
scroll to position [26407, 0]
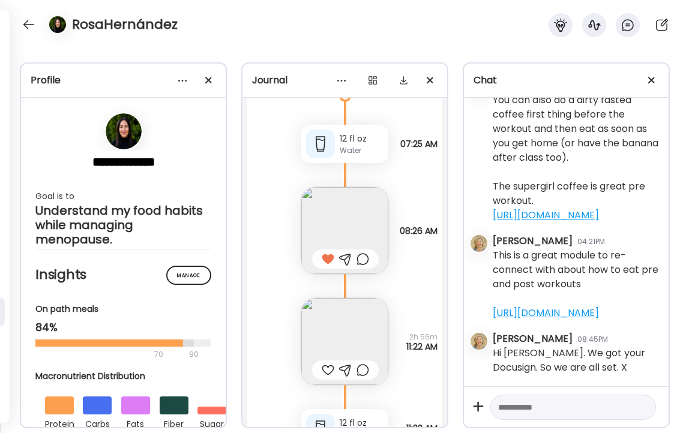
click at [350, 338] on img at bounding box center [344, 341] width 87 height 87
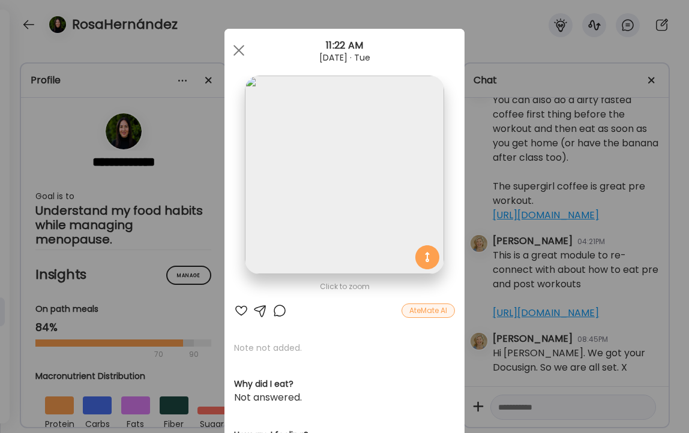
click at [242, 304] on div at bounding box center [241, 311] width 14 height 14
click at [237, 47] on span at bounding box center [239, 50] width 11 height 11
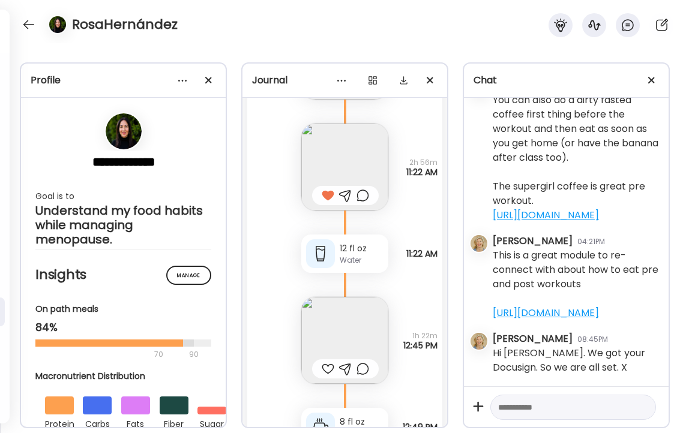
scroll to position [26583, 0]
click at [355, 255] on div "Water" at bounding box center [362, 260] width 44 height 11
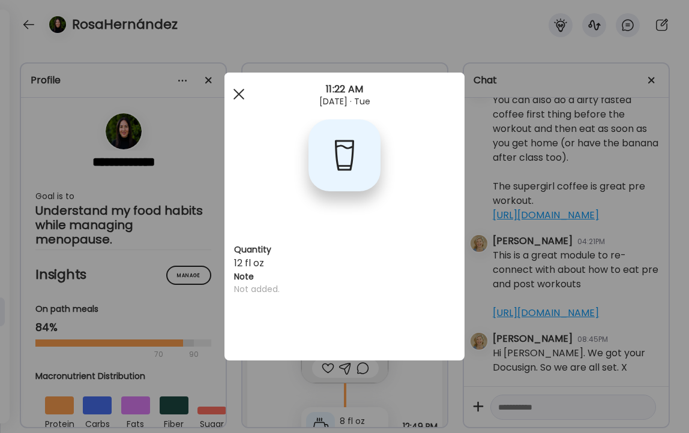
click at [239, 89] on div at bounding box center [239, 94] width 24 height 24
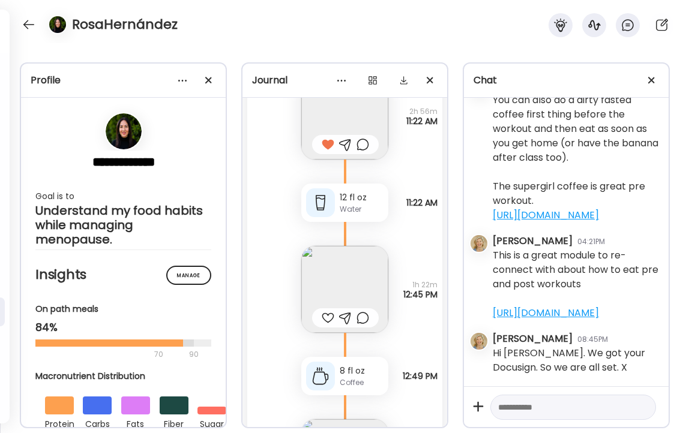
scroll to position [26634, 0]
click at [326, 282] on img at bounding box center [344, 288] width 87 height 87
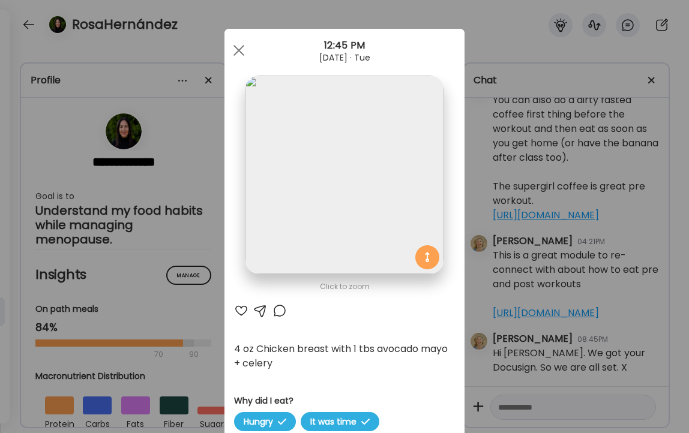
click at [238, 312] on div at bounding box center [241, 311] width 14 height 14
click at [280, 313] on div at bounding box center [280, 311] width 14 height 14
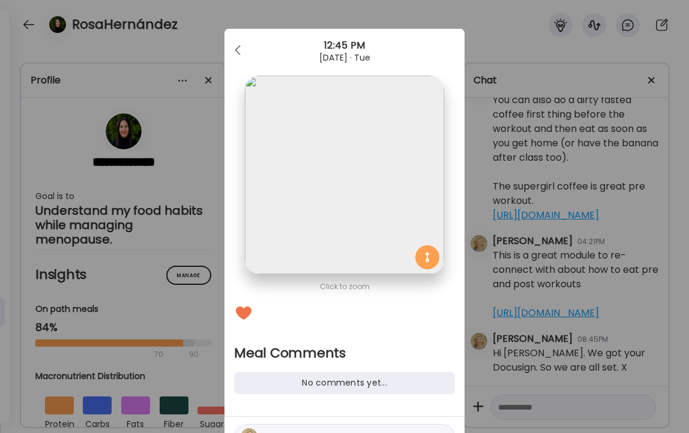
scroll to position [67, 0]
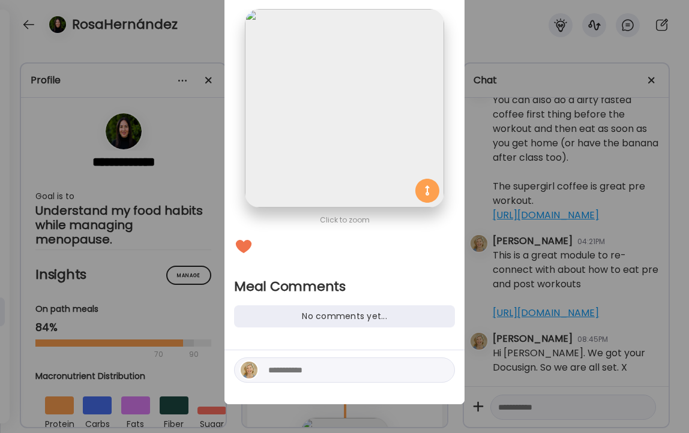
click at [301, 376] on textarea at bounding box center [349, 370] width 162 height 14
type textarea "*"
type textarea "**********"
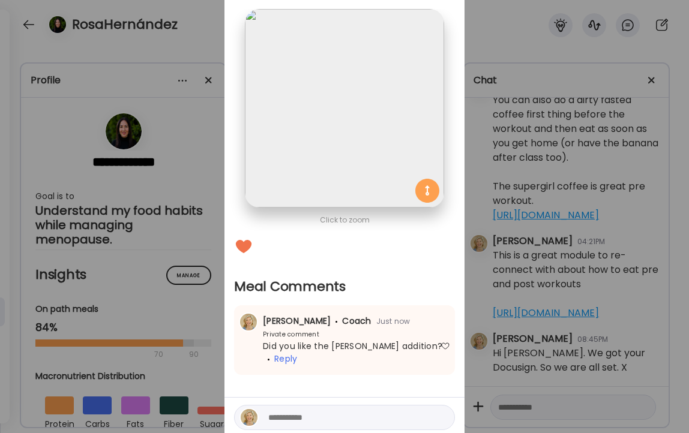
click at [203, 37] on div "Ate Coach Dashboard Wahoo! It’s official Take a moment to set up your Coach Pro…" at bounding box center [344, 216] width 689 height 433
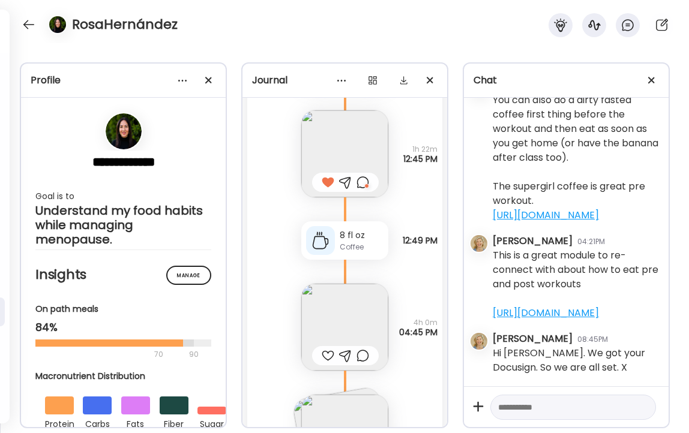
scroll to position [26779, 0]
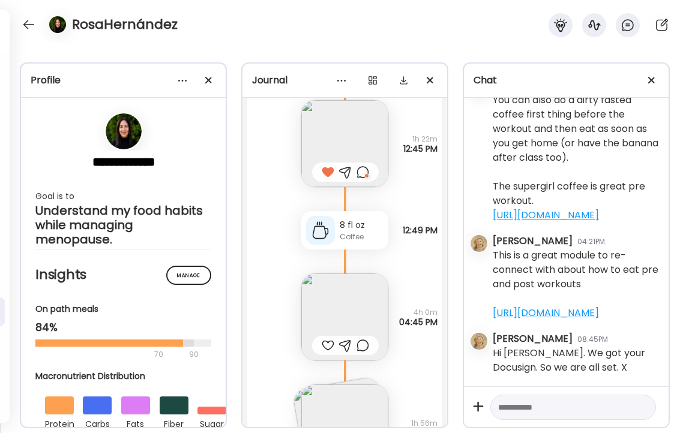
click at [345, 310] on img at bounding box center [344, 317] width 87 height 87
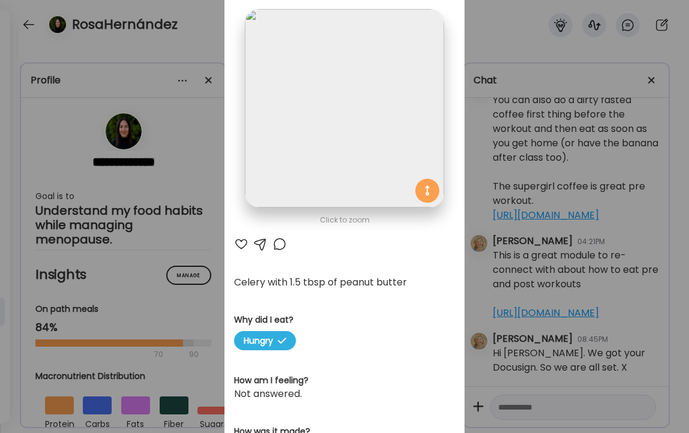
click at [241, 241] on div at bounding box center [241, 244] width 14 height 14
click at [204, 39] on div "Ate Coach Dashboard Wahoo! It’s official Take a moment to set up your Coach Pro…" at bounding box center [344, 216] width 689 height 433
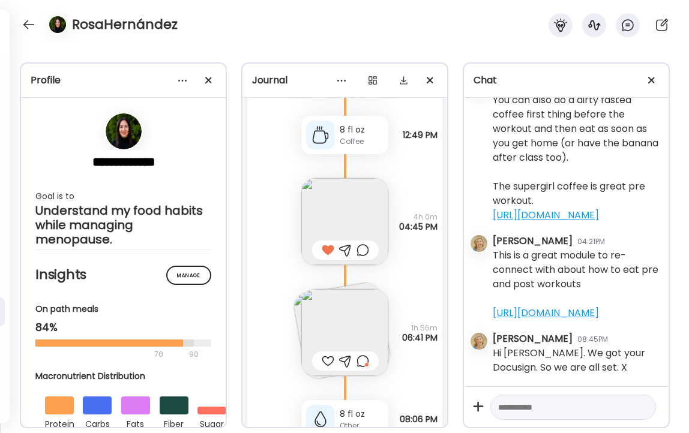
scroll to position [26893, 0]
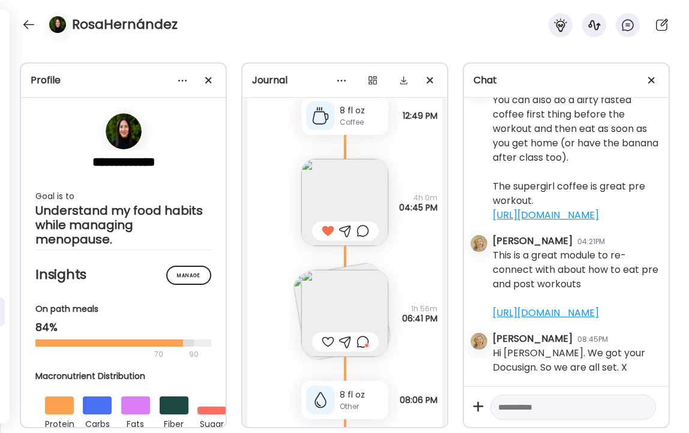
click at [365, 291] on img at bounding box center [344, 313] width 87 height 87
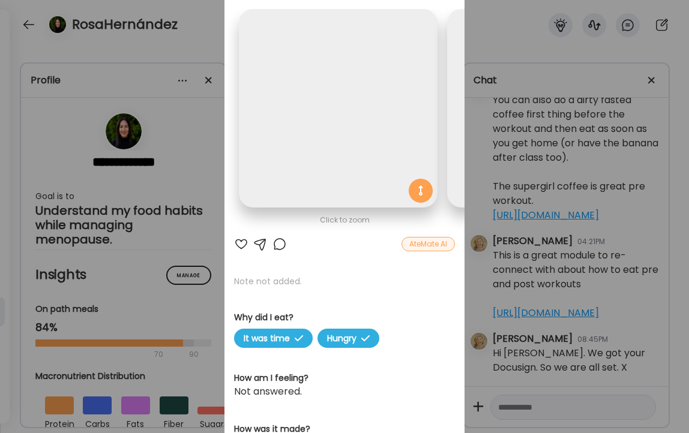
scroll to position [0, 196]
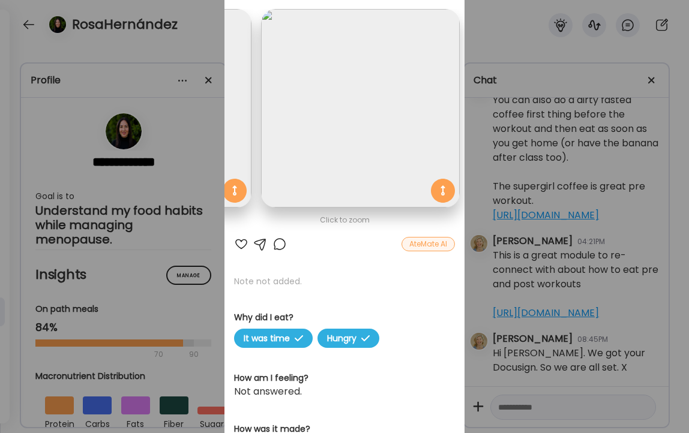
click at [242, 243] on div at bounding box center [241, 244] width 14 height 14
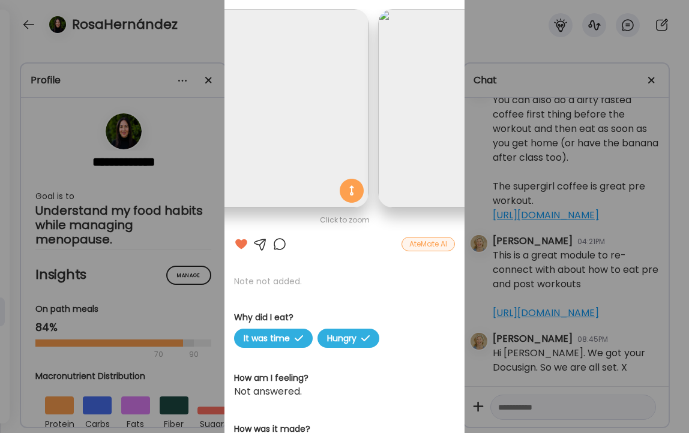
scroll to position [0, 0]
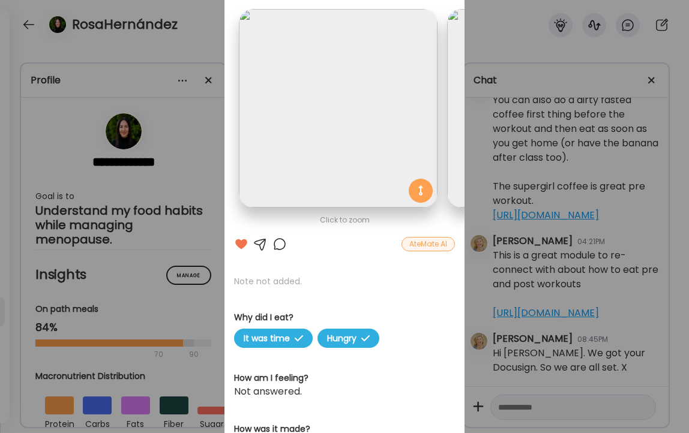
click at [279, 243] on div at bounding box center [280, 244] width 14 height 14
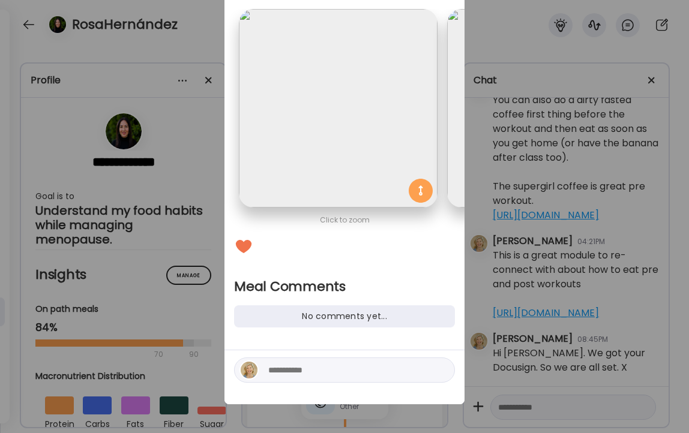
scroll to position [0, 196]
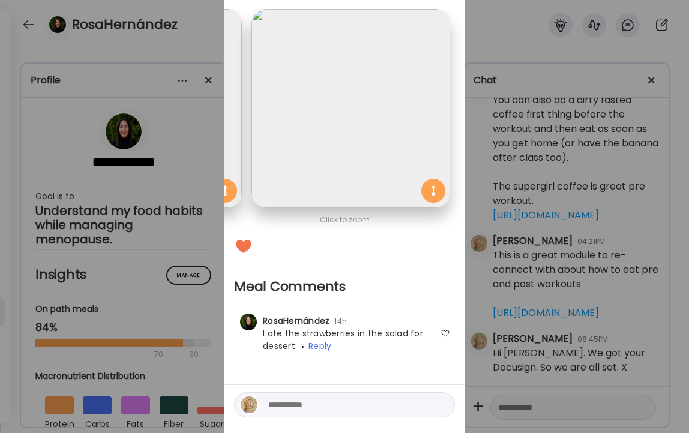
click at [295, 408] on textarea at bounding box center [349, 405] width 162 height 14
type textarea "**********"
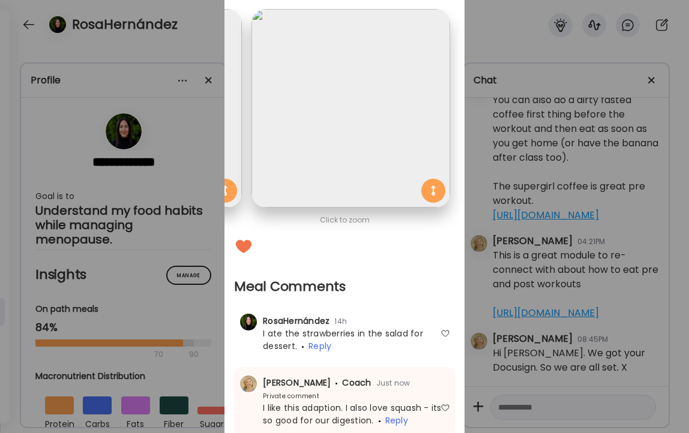
click at [206, 26] on div "Ate Coach Dashboard Wahoo! It’s official Take a moment to set up your Coach Pro…" at bounding box center [344, 216] width 689 height 433
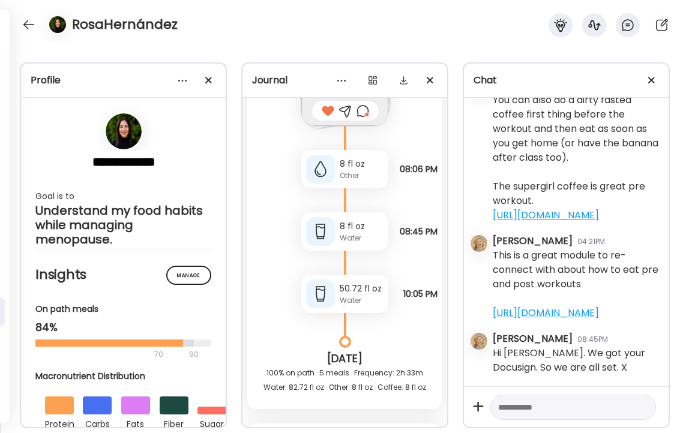
scroll to position [27140, 0]
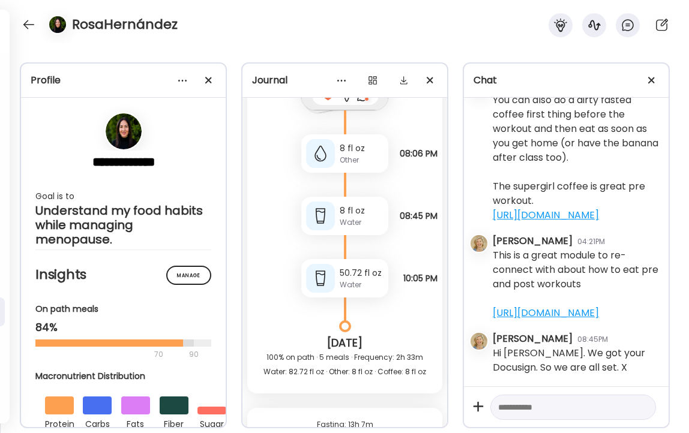
click at [354, 152] on div "8 fl oz" at bounding box center [362, 148] width 44 height 13
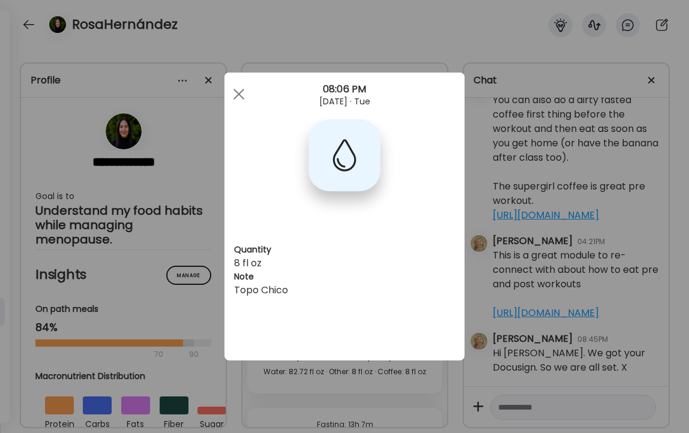
scroll to position [0, 0]
click at [240, 94] on span at bounding box center [239, 94] width 11 height 11
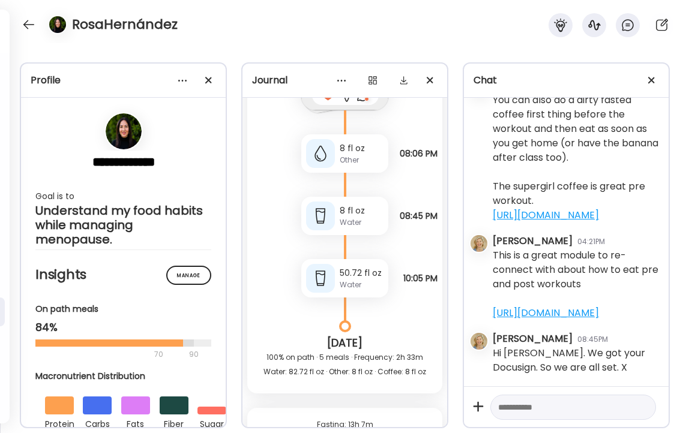
click at [361, 205] on div "8 fl oz" at bounding box center [362, 211] width 44 height 13
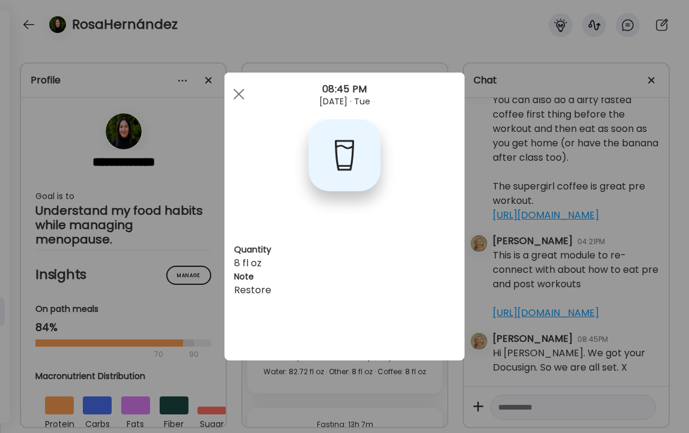
click at [265, 33] on div "Ate Coach Dashboard Wahoo! It’s official Take a moment to set up your Coach Pro…" at bounding box center [344, 216] width 689 height 433
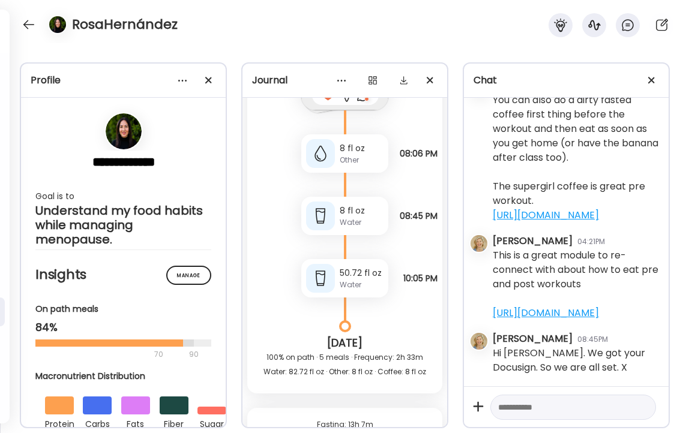
click at [354, 274] on div "50.72 fl oz" at bounding box center [362, 273] width 44 height 13
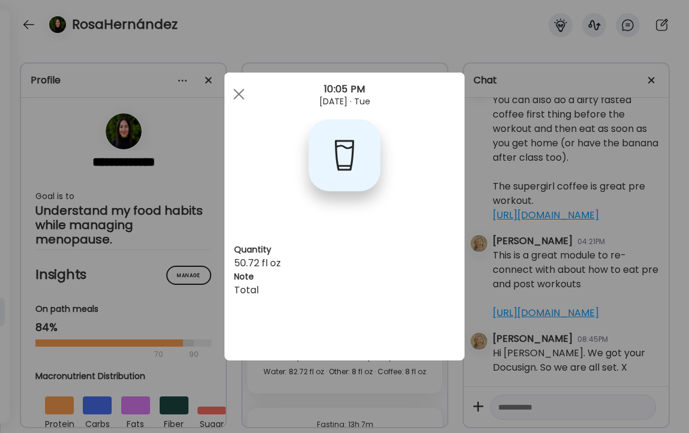
click at [291, 40] on div "Ate Coach Dashboard Wahoo! It’s official Take a moment to set up your Coach Pro…" at bounding box center [344, 216] width 689 height 433
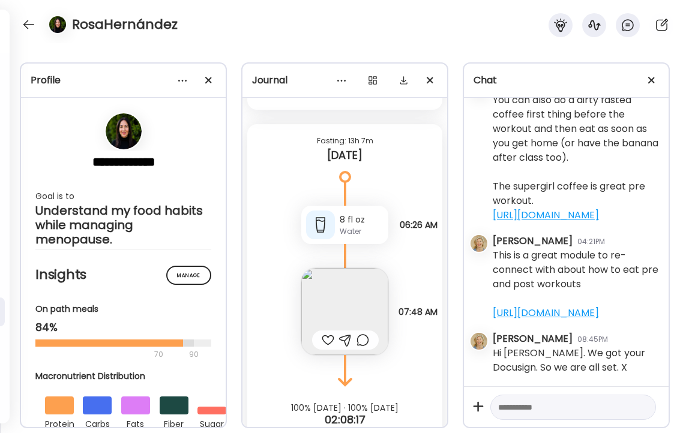
scroll to position [27453, 0]
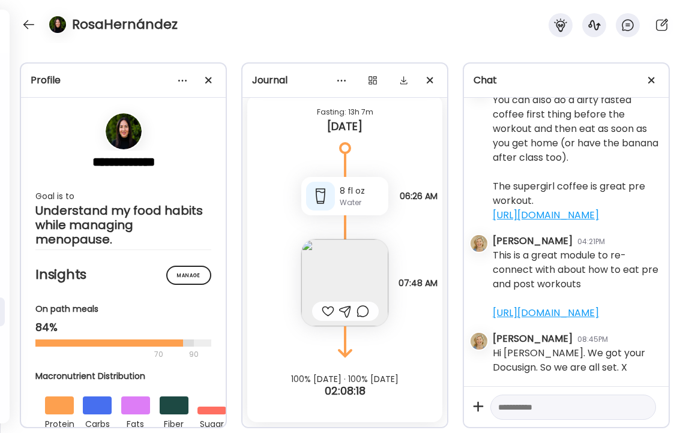
click at [322, 264] on img at bounding box center [344, 283] width 87 height 87
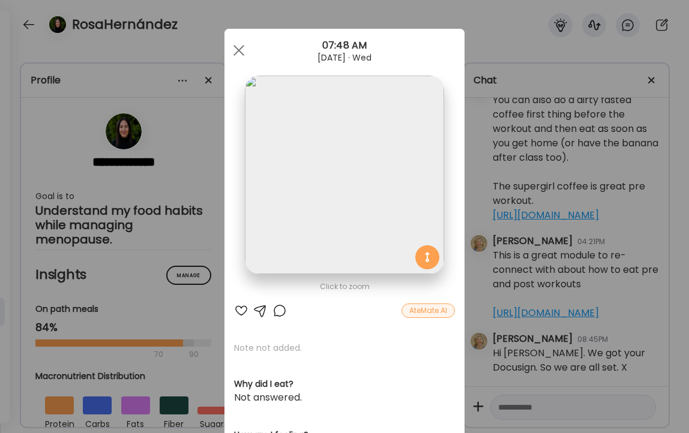
click at [237, 309] on div at bounding box center [241, 311] width 14 height 14
click at [235, 53] on span at bounding box center [239, 50] width 11 height 11
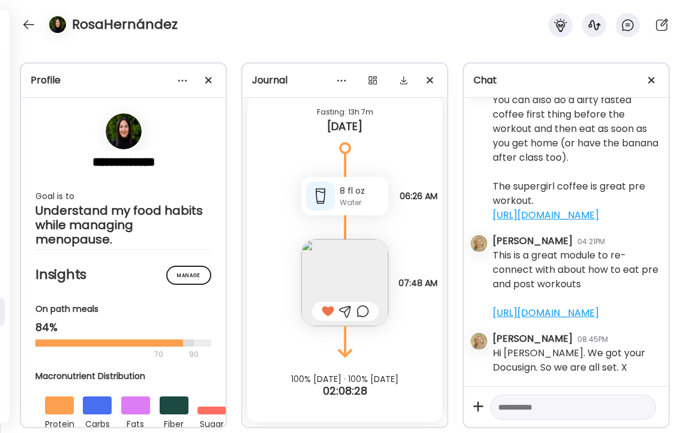
click at [345, 274] on img at bounding box center [344, 283] width 87 height 87
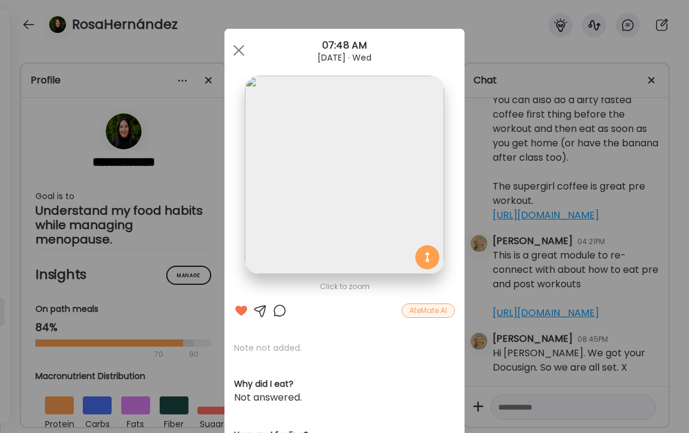
click at [281, 312] on div at bounding box center [280, 311] width 14 height 14
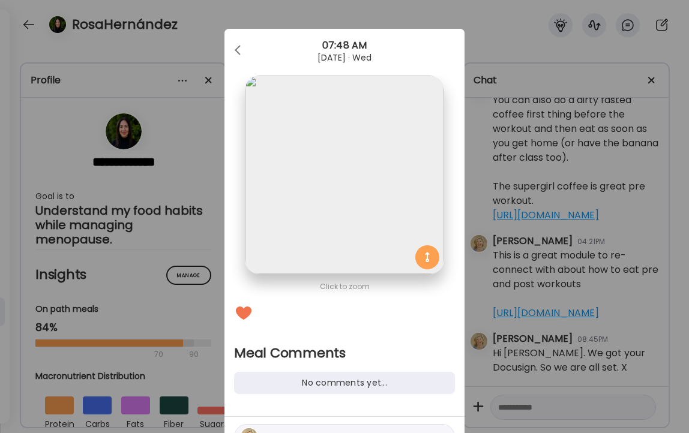
scroll to position [67, 0]
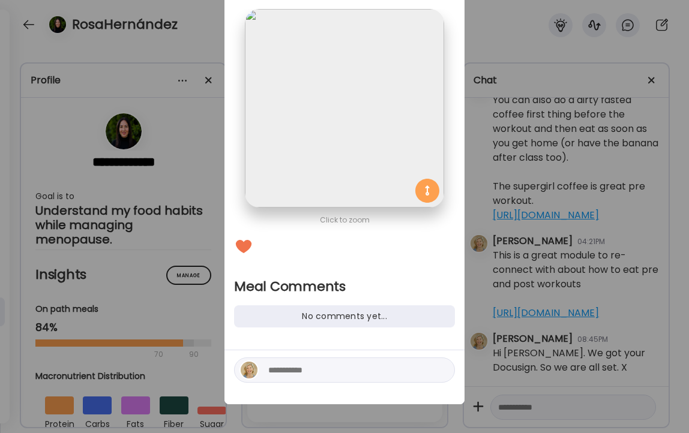
click at [328, 369] on textarea at bounding box center [349, 370] width 162 height 14
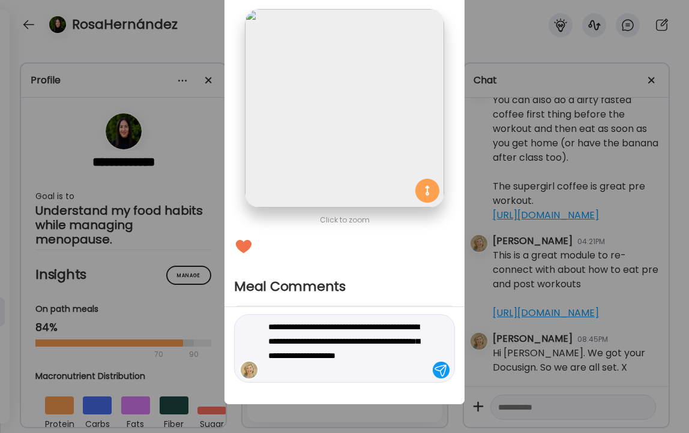
type textarea "**********"
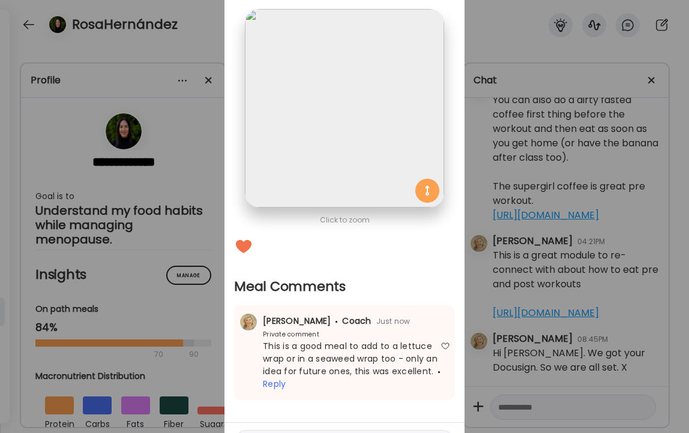
click at [183, 31] on div "Ate Coach Dashboard Wahoo! It’s official Take a moment to set up your Coach Pro…" at bounding box center [344, 216] width 689 height 433
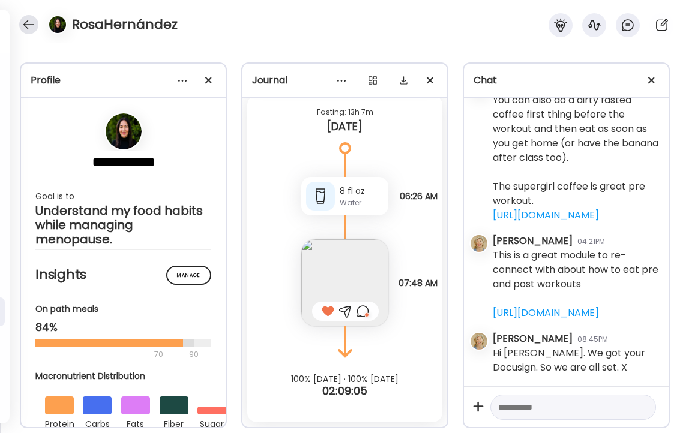
click at [28, 25] on div at bounding box center [28, 24] width 19 height 19
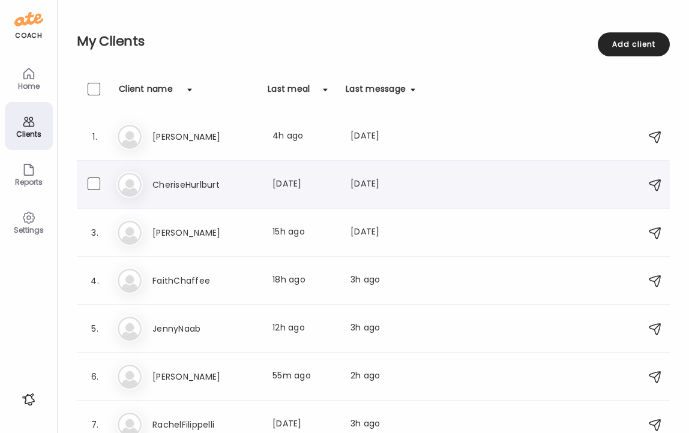
scroll to position [62, 0]
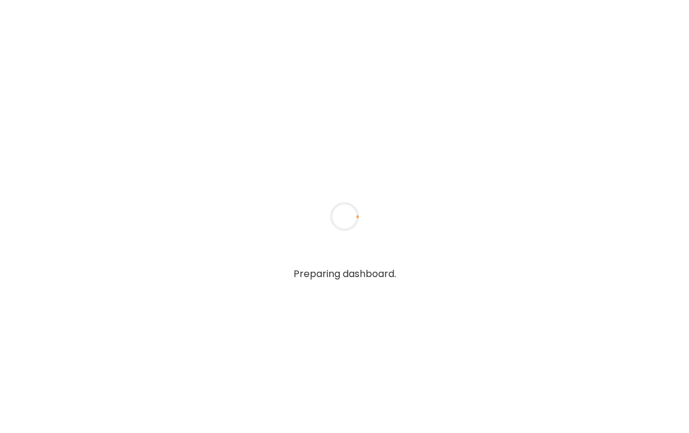
type textarea "**********"
type input "*****"
type input "**********"
